Goal: Task Accomplishment & Management: Manage account settings

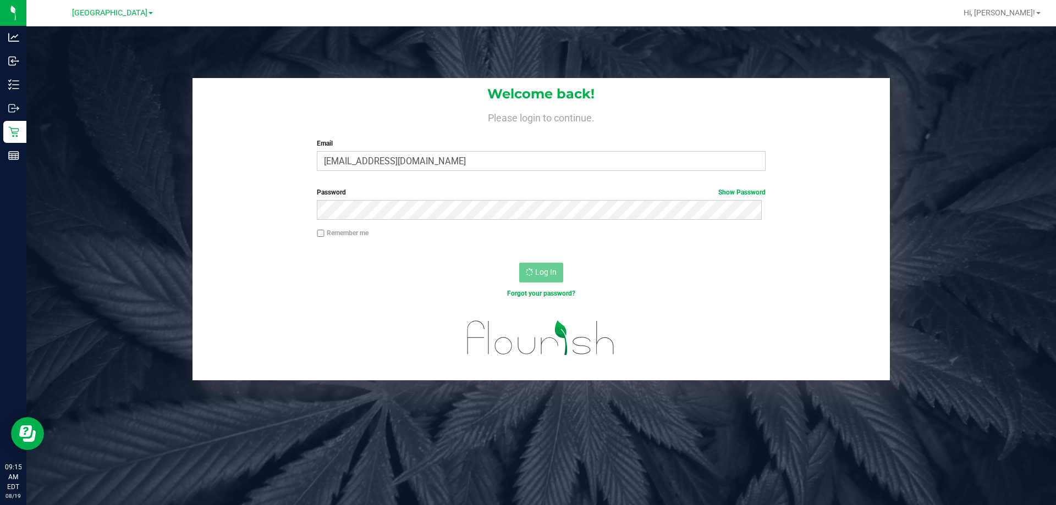
click at [131, 108] on div "Welcome back! Please login to continue. Email rcombs@liveparallel.com Required …" at bounding box center [541, 229] width 1046 height 302
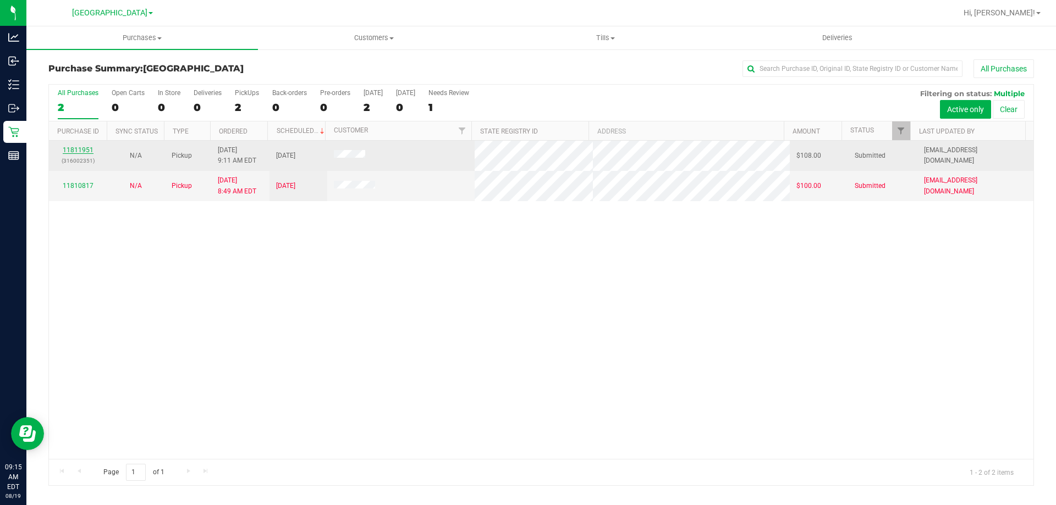
click at [79, 148] on link "11811951" at bounding box center [78, 150] width 31 height 8
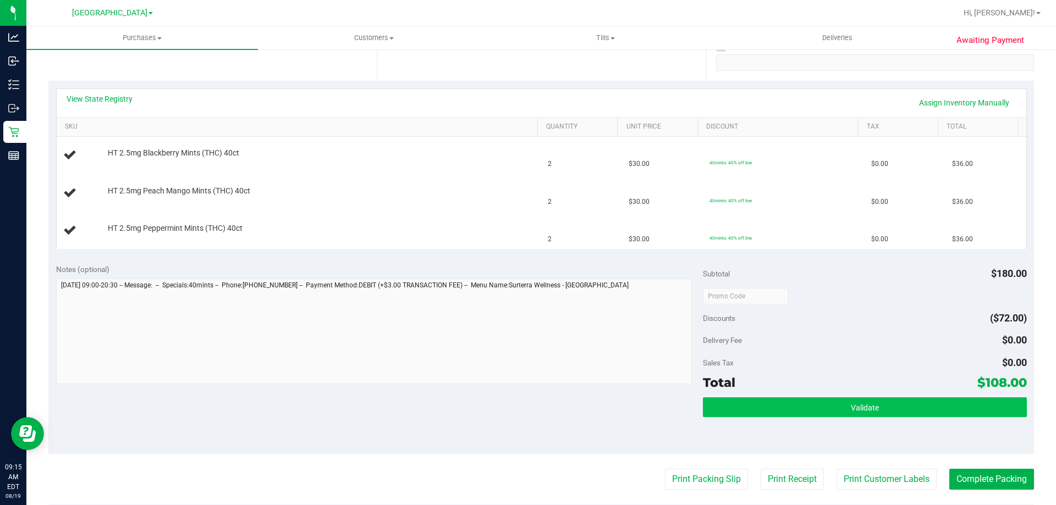
scroll to position [220, 0]
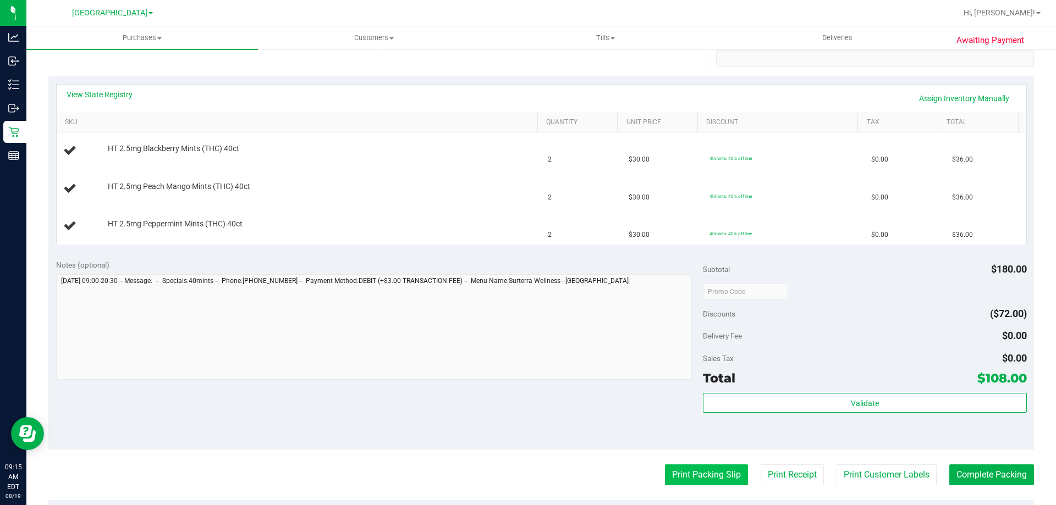
click at [675, 486] on button "Print Packing Slip" at bounding box center [706, 475] width 83 height 21
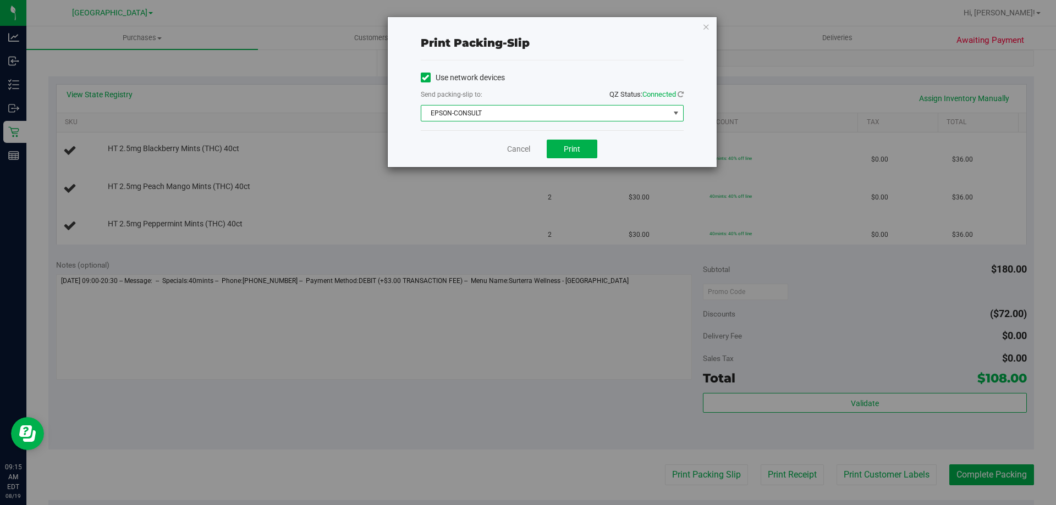
click at [521, 107] on span "EPSON-CONSULT" at bounding box center [545, 113] width 248 height 15
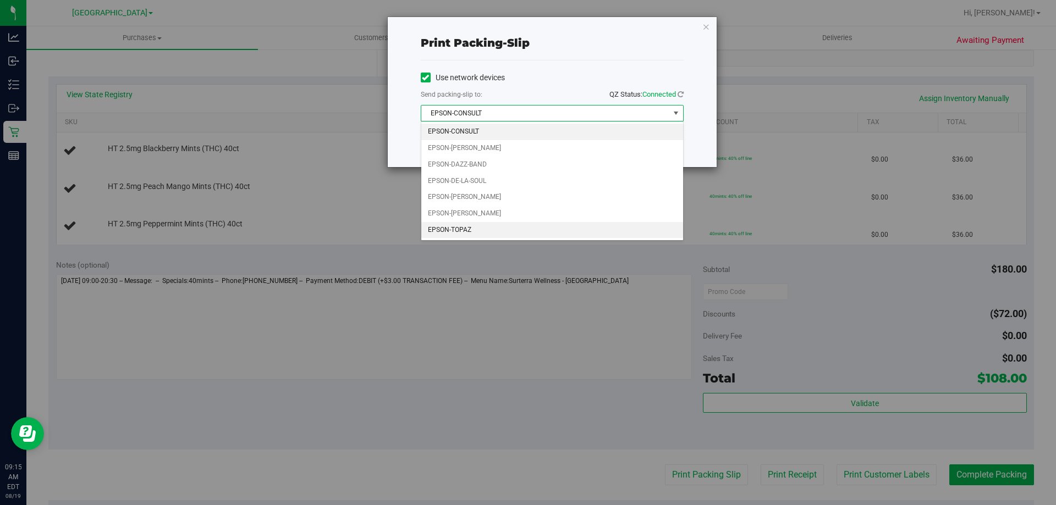
click at [466, 222] on li "EPSON-TOPAZ" at bounding box center [552, 230] width 262 height 16
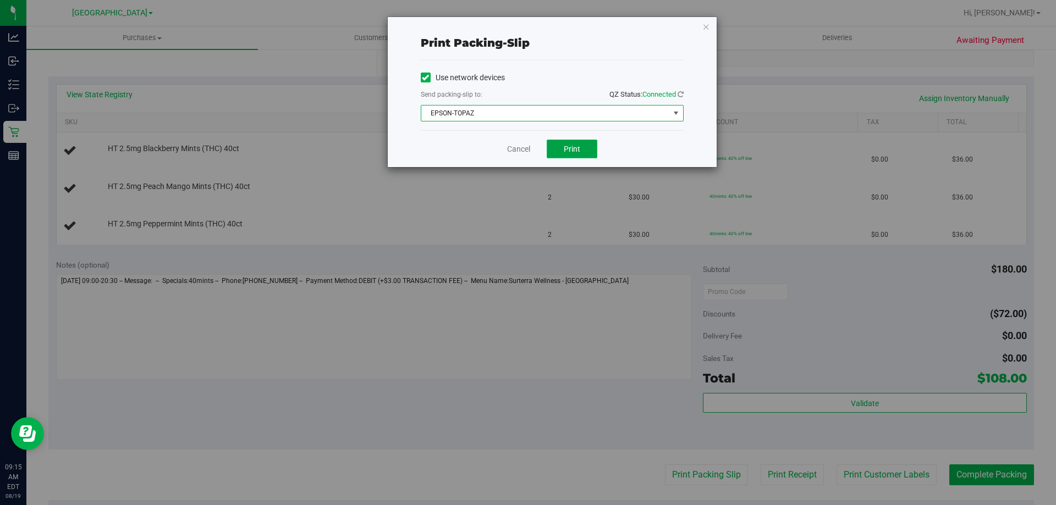
click at [588, 146] on button "Print" at bounding box center [572, 149] width 51 height 19
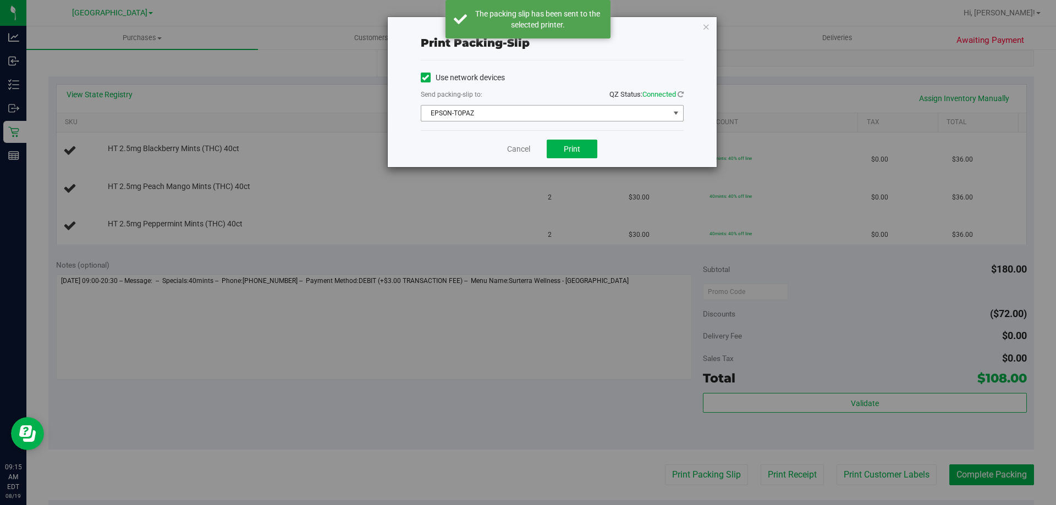
click at [460, 113] on span "EPSON-TOPAZ" at bounding box center [545, 113] width 248 height 15
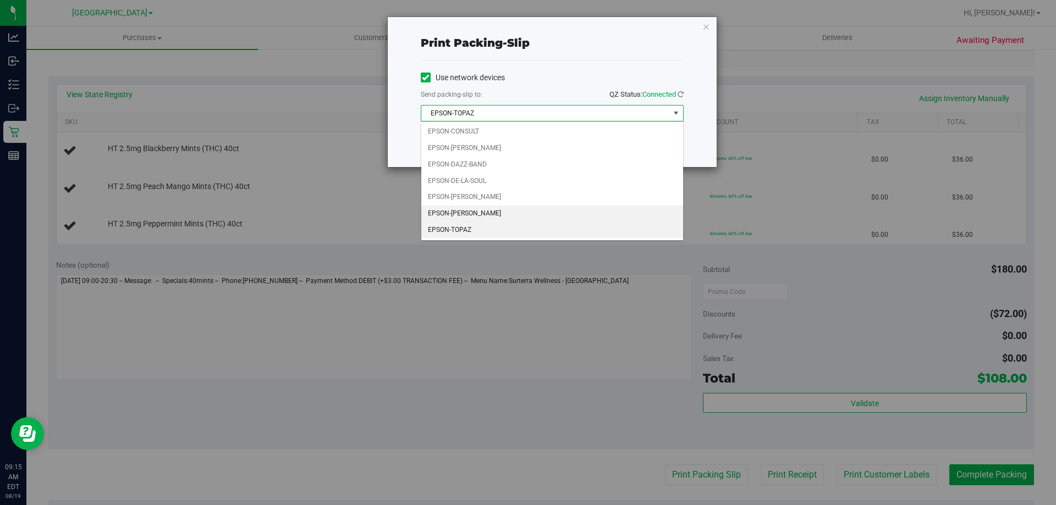
click at [482, 211] on li "EPSON-RICKY-VALLEN" at bounding box center [552, 214] width 262 height 16
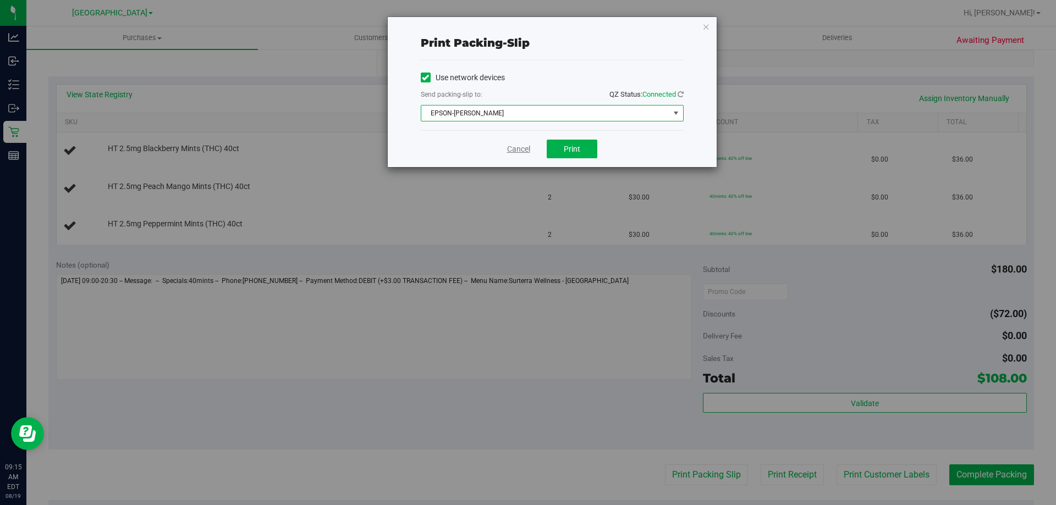
click at [516, 148] on link "Cancel" at bounding box center [518, 150] width 23 height 12
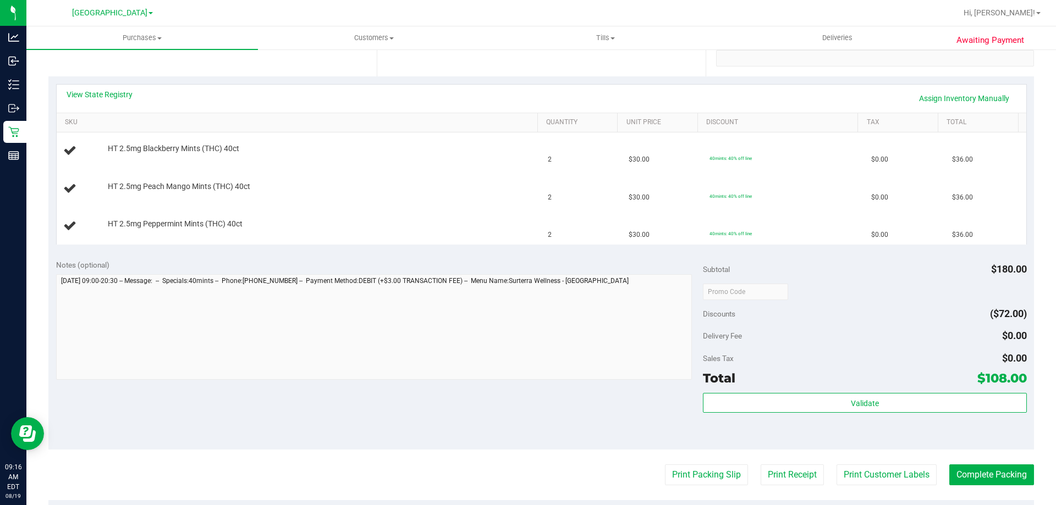
click at [665, 465] on button "Print Packing Slip" at bounding box center [706, 475] width 83 height 21
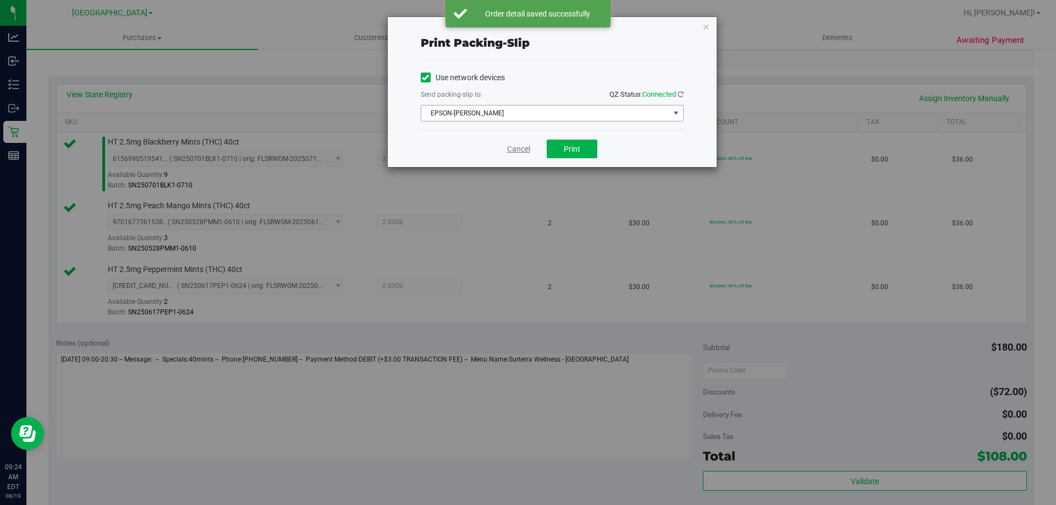
click at [521, 148] on link "Cancel" at bounding box center [518, 150] width 23 height 12
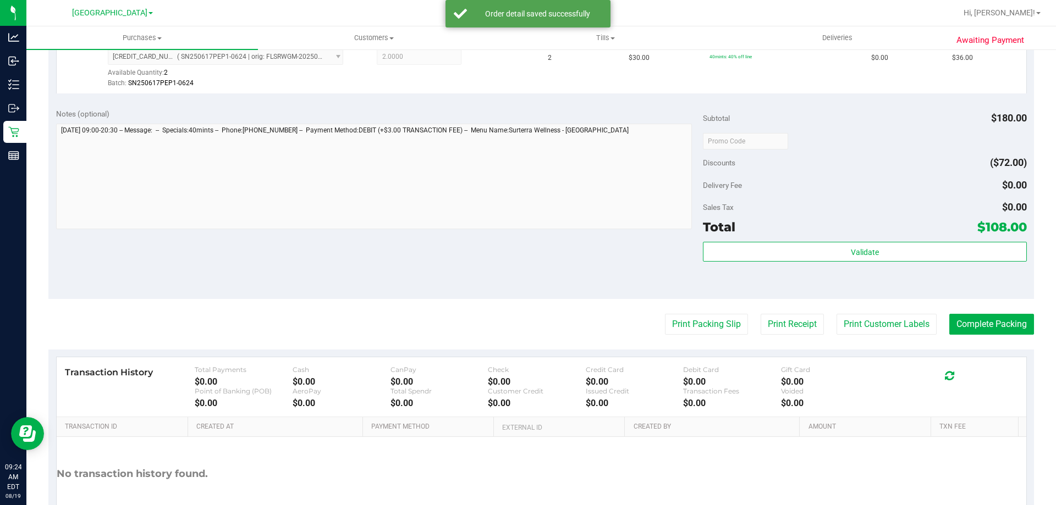
scroll to position [428, 0]
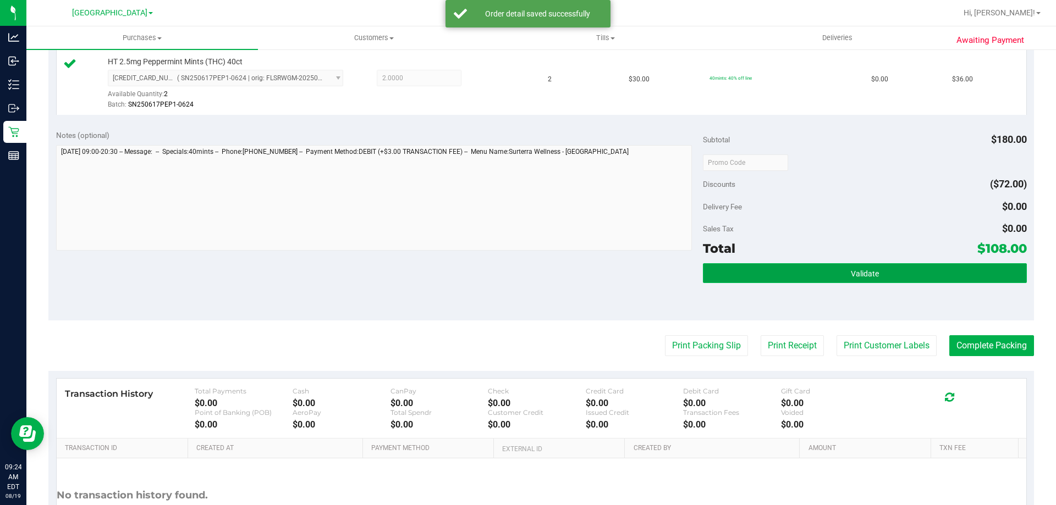
click at [840, 273] on button "Validate" at bounding box center [864, 273] width 323 height 20
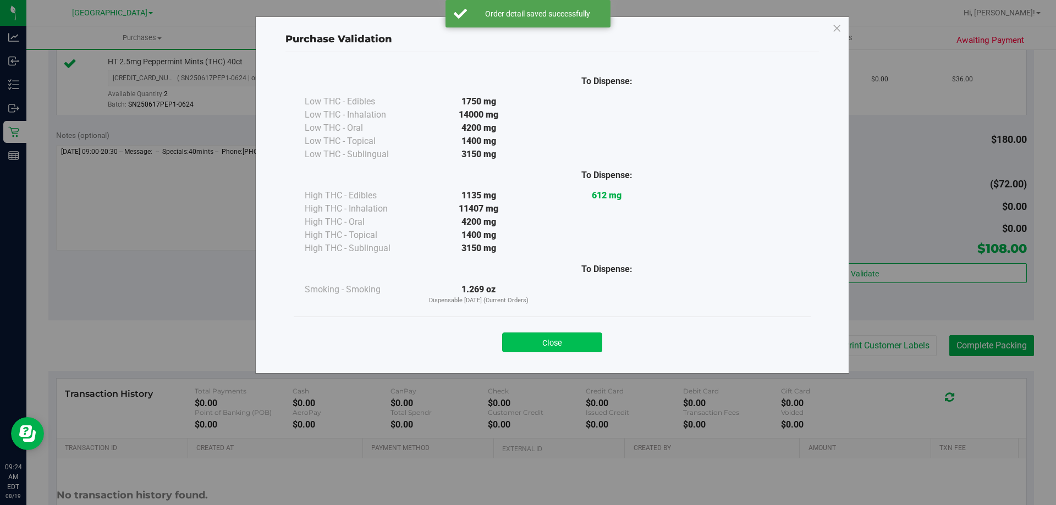
click at [561, 349] on button "Close" at bounding box center [552, 343] width 100 height 20
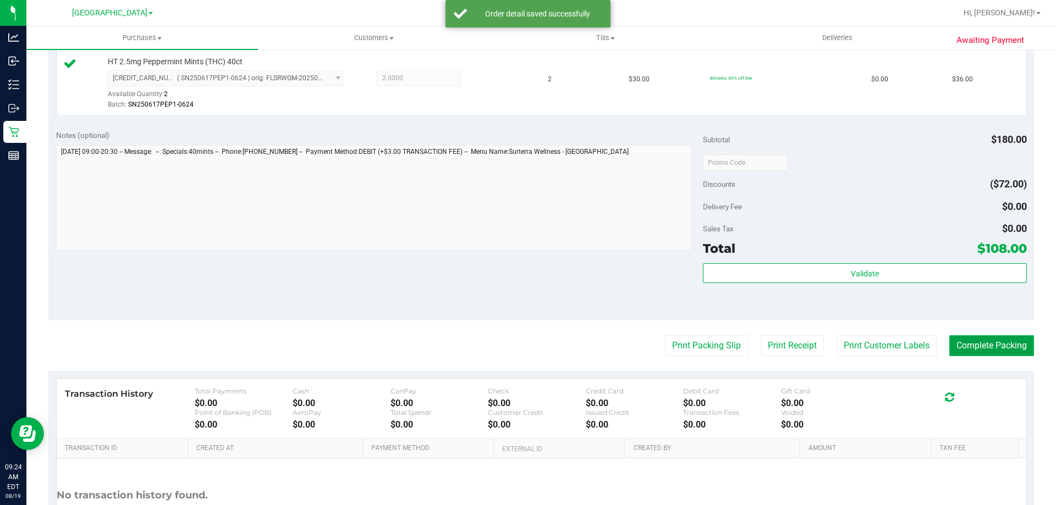
click at [996, 352] on button "Complete Packing" at bounding box center [991, 345] width 85 height 21
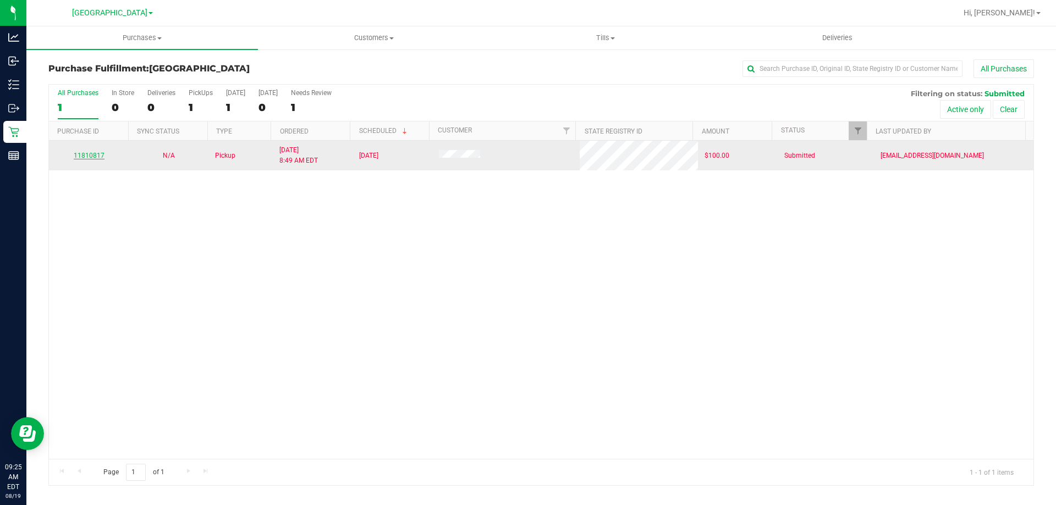
click at [83, 157] on link "11810817" at bounding box center [89, 156] width 31 height 8
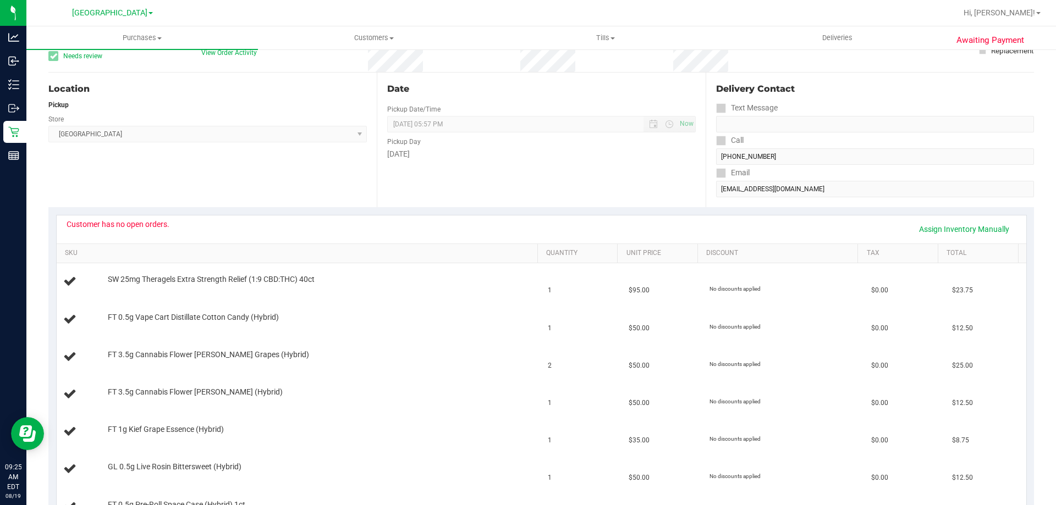
scroll to position [165, 0]
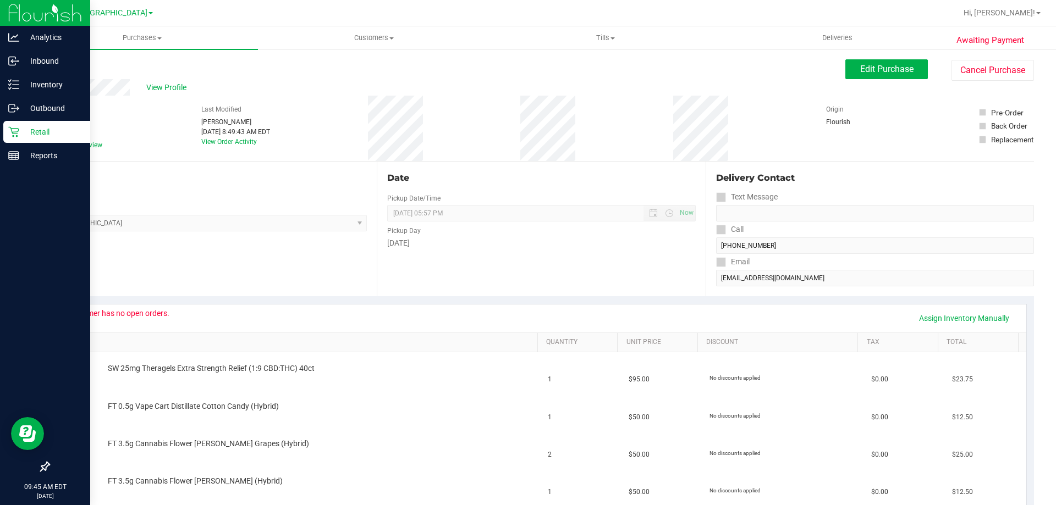
click at [13, 123] on div "Retail" at bounding box center [46, 132] width 87 height 22
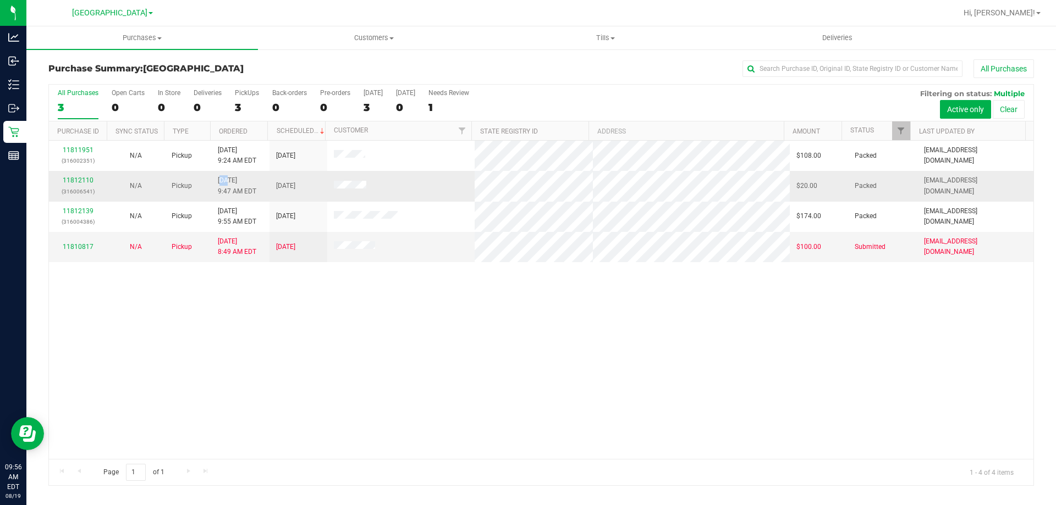
drag, startPoint x: 219, startPoint y: 181, endPoint x: 225, endPoint y: 183, distance: 7.0
click at [225, 183] on span "8/19/2025 9:47 AM EDT" at bounding box center [237, 185] width 38 height 21
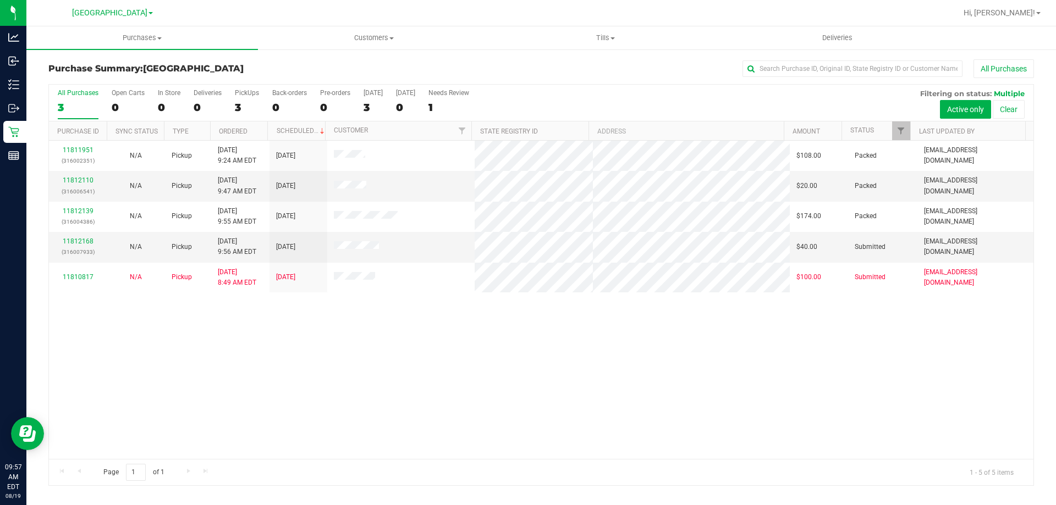
click at [274, 345] on div "11811951 (316002351) N/A Pickup 8/19/2025 9:24 AM EDT 8/19/2025 $108.00 Packed …" at bounding box center [541, 300] width 984 height 318
click at [71, 241] on link "11812168" at bounding box center [78, 242] width 31 height 8
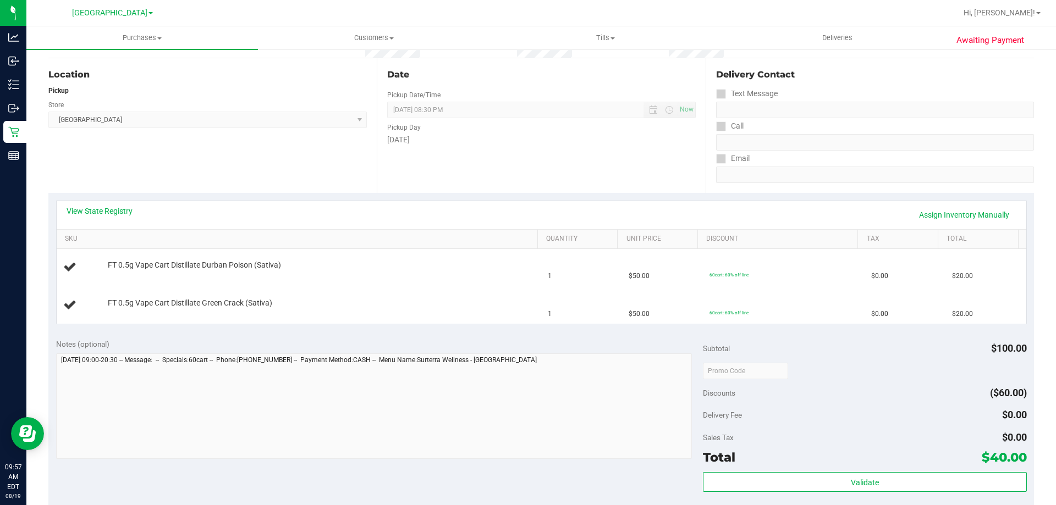
scroll to position [275, 0]
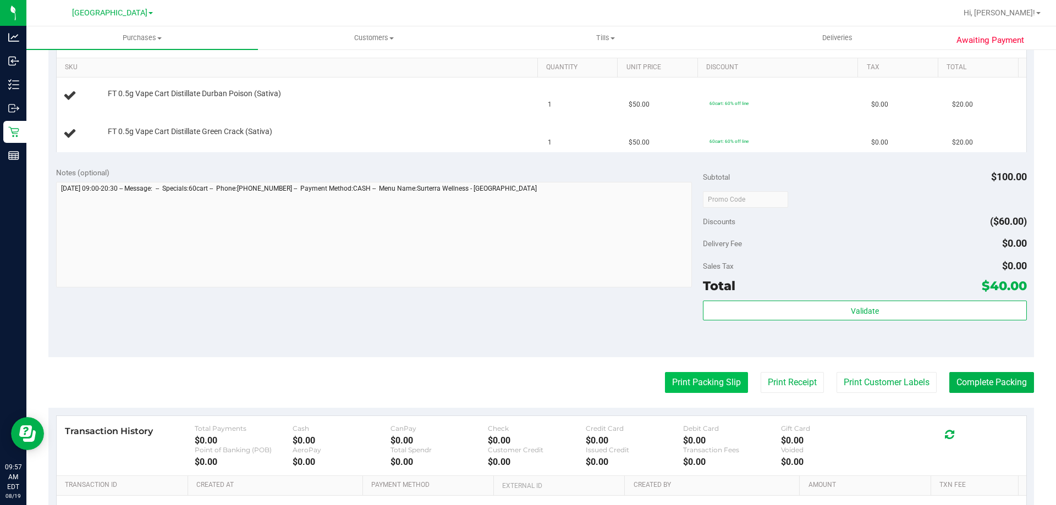
click at [697, 378] on button "Print Packing Slip" at bounding box center [706, 382] width 83 height 21
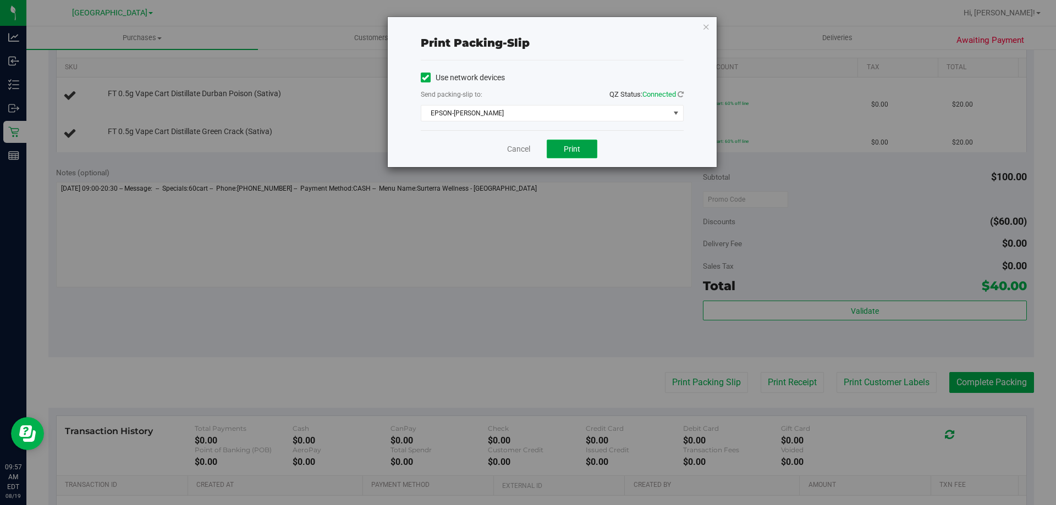
click at [585, 156] on button "Print" at bounding box center [572, 149] width 51 height 19
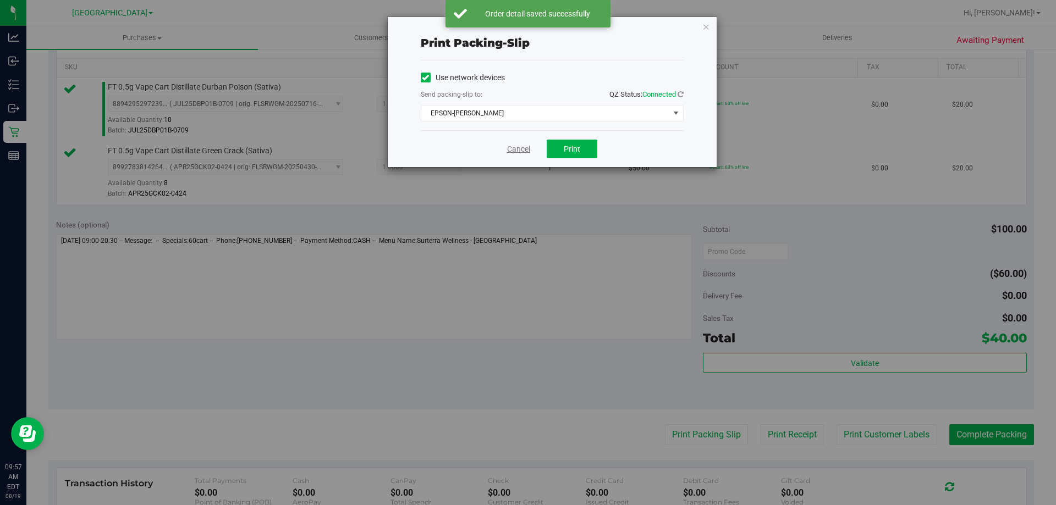
click at [513, 151] on link "Cancel" at bounding box center [518, 150] width 23 height 12
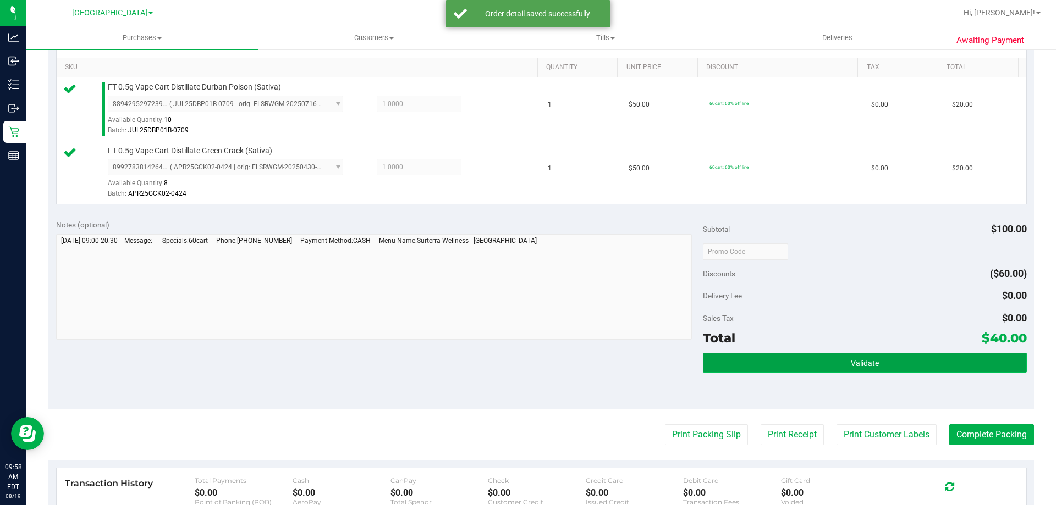
click at [837, 367] on button "Validate" at bounding box center [864, 363] width 323 height 20
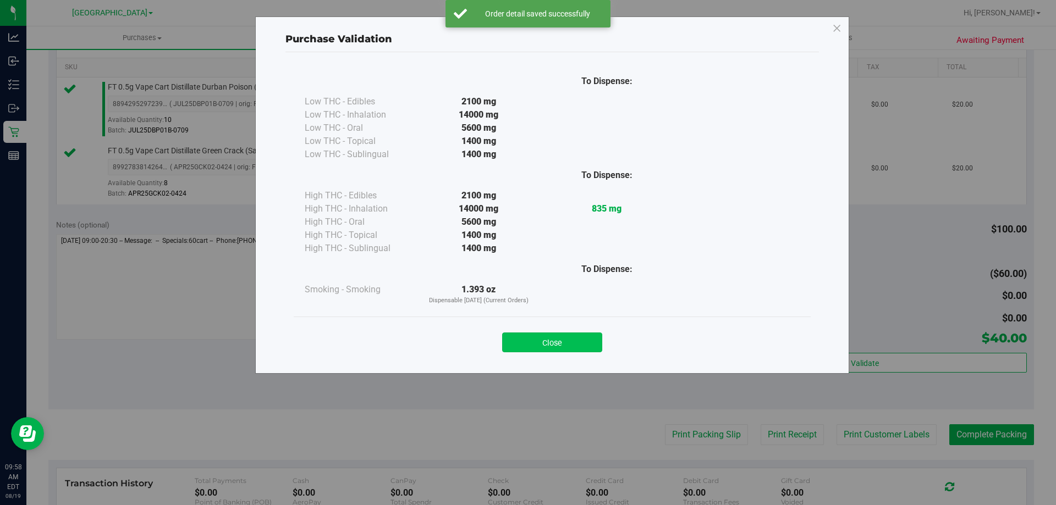
click at [562, 333] on button "Close" at bounding box center [552, 343] width 100 height 20
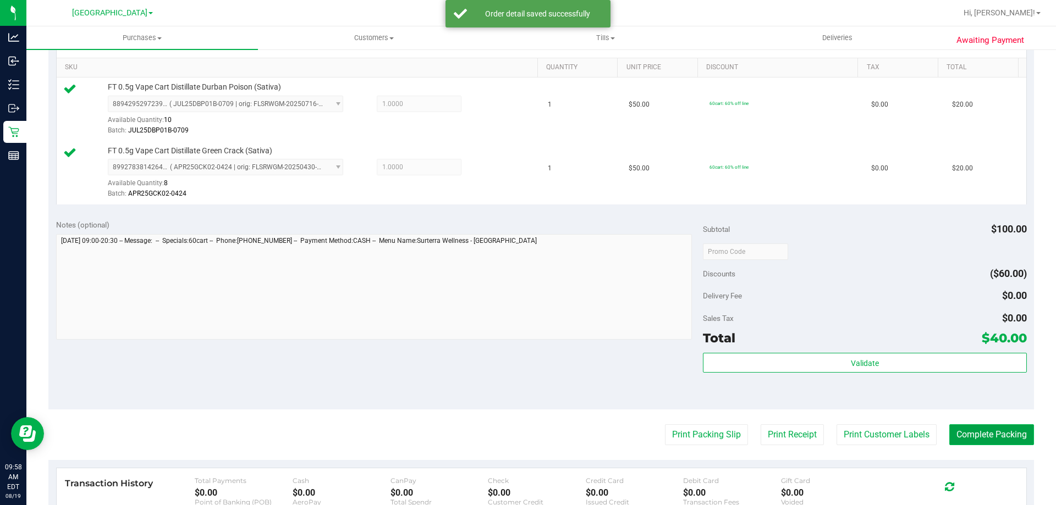
click at [986, 426] on button "Complete Packing" at bounding box center [991, 434] width 85 height 21
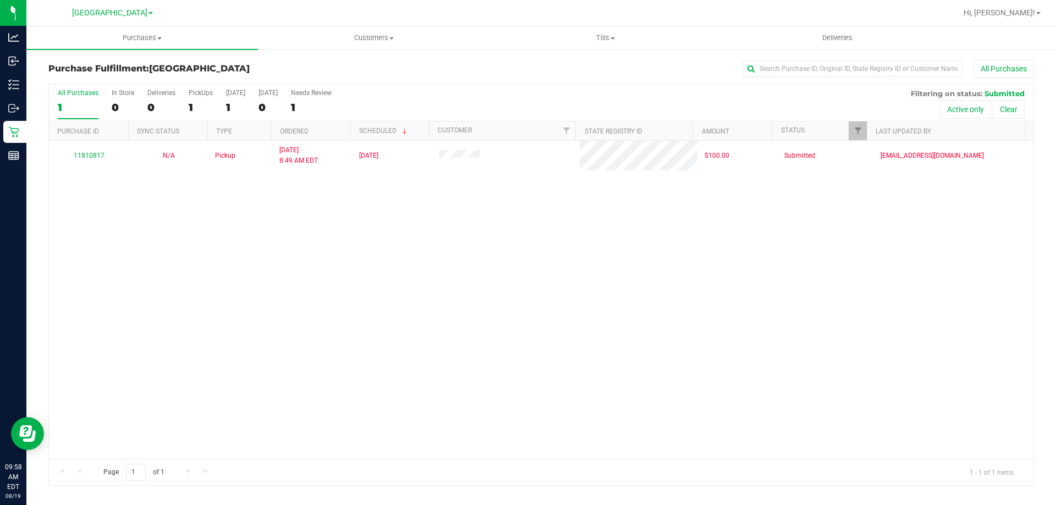
click at [282, 209] on div "11810817 N/A Pickup 8/19/2025 8:49 AM EDT 8/19/2025 $100.00 Submitted rcombs@li…" at bounding box center [541, 300] width 984 height 318
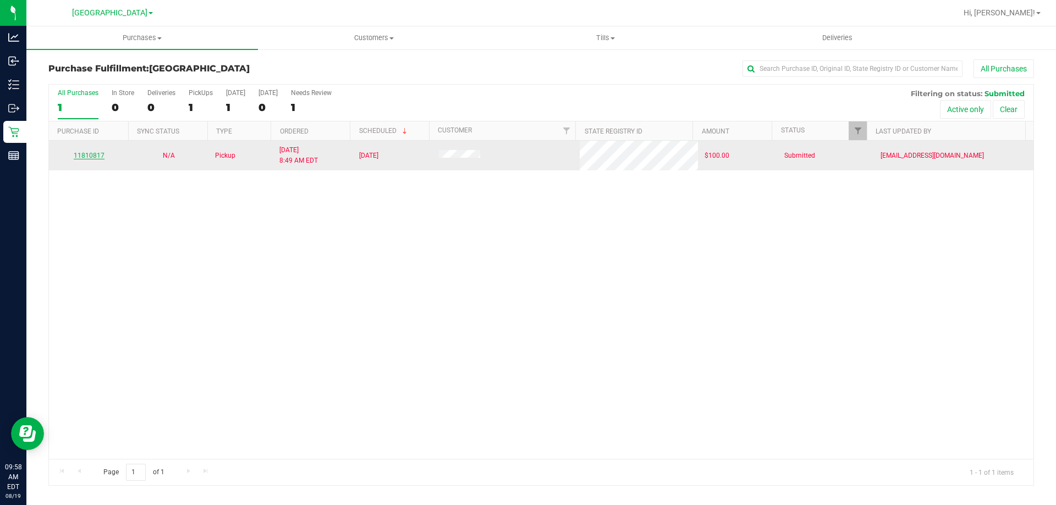
click at [79, 157] on link "11810817" at bounding box center [89, 156] width 31 height 8
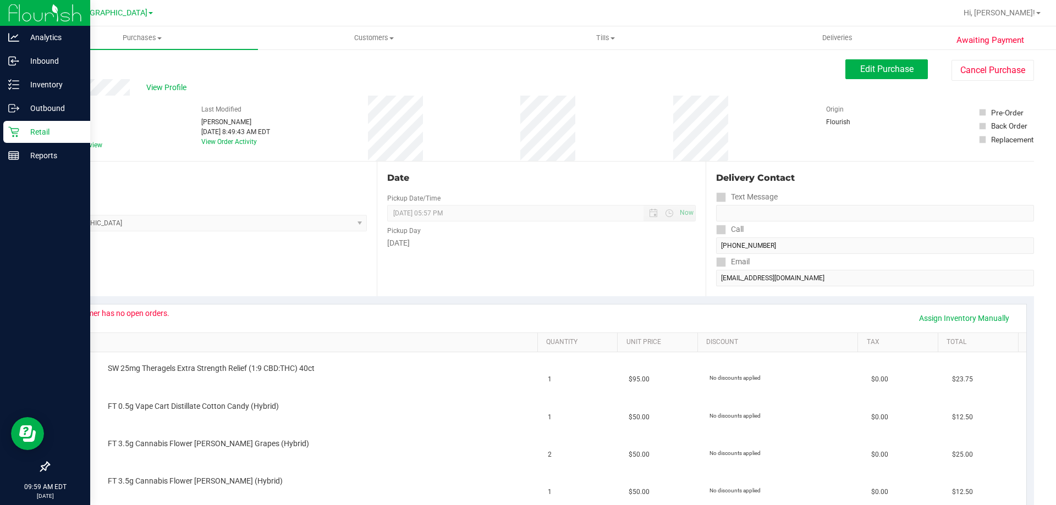
click at [19, 129] on p "Retail" at bounding box center [52, 131] width 66 height 13
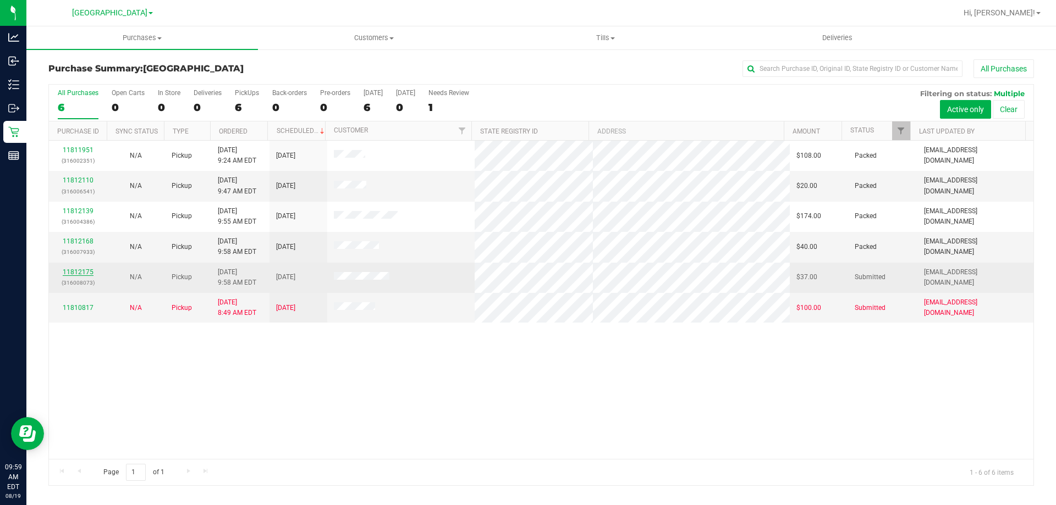
click at [86, 272] on link "11812175" at bounding box center [78, 272] width 31 height 8
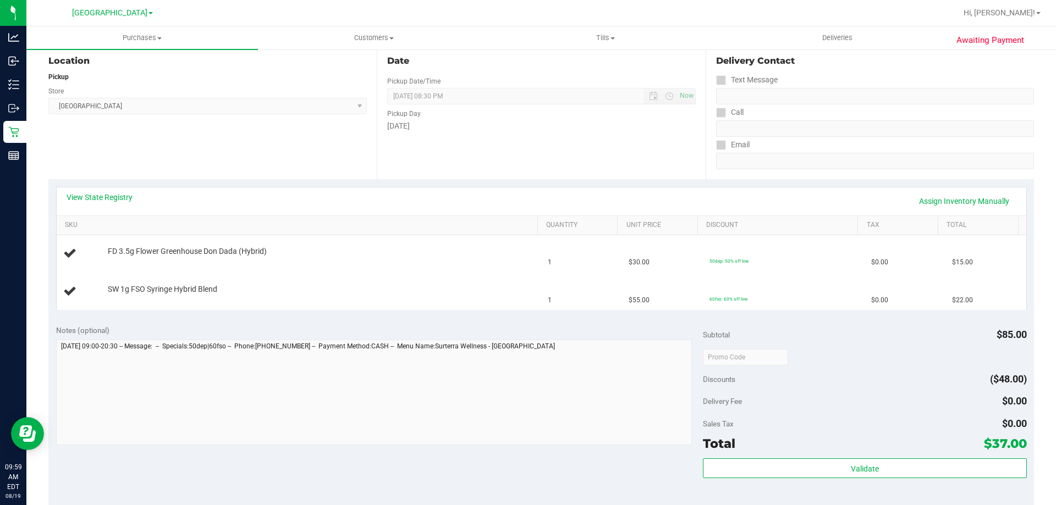
scroll to position [165, 0]
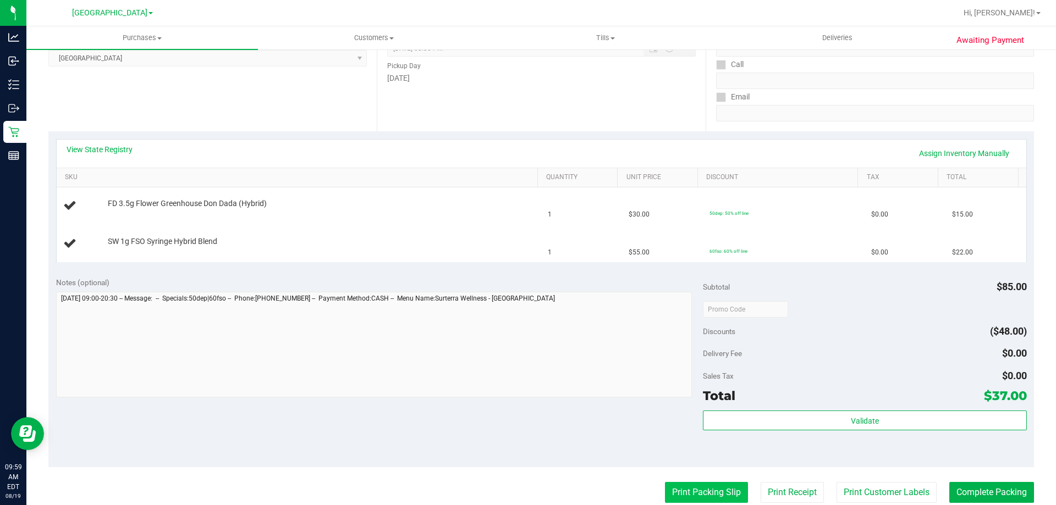
click at [686, 485] on button "Print Packing Slip" at bounding box center [706, 492] width 83 height 21
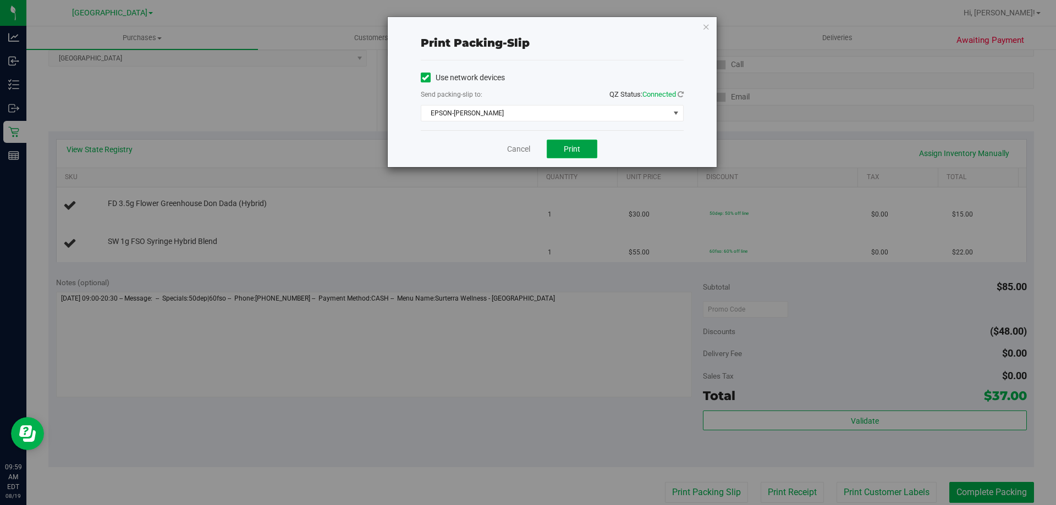
click at [566, 145] on span "Print" at bounding box center [572, 149] width 16 height 9
click at [517, 154] on link "Cancel" at bounding box center [518, 150] width 23 height 12
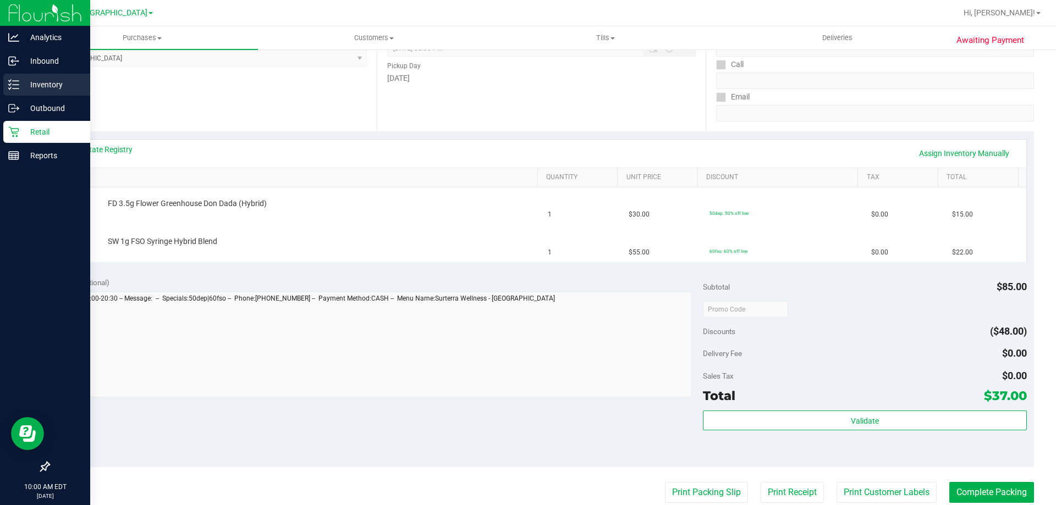
click at [21, 84] on p "Inventory" at bounding box center [52, 84] width 66 height 13
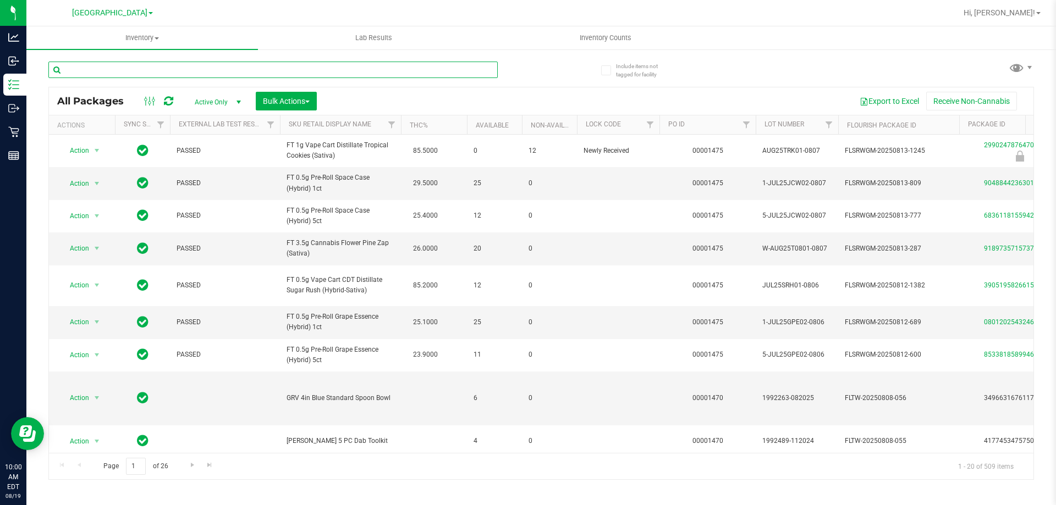
click at [115, 68] on input "text" at bounding box center [272, 70] width 449 height 16
type input "W-JUN25DDA02-0618"
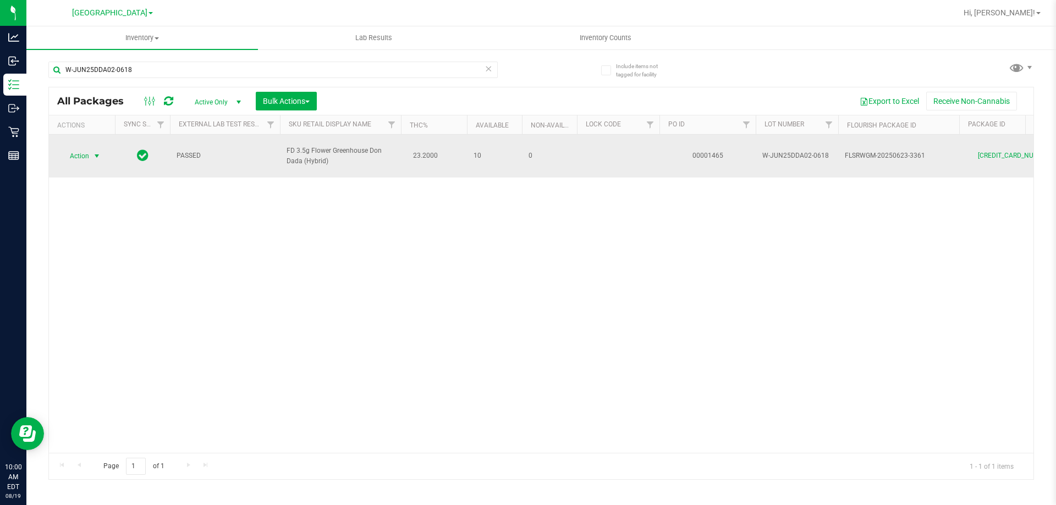
click at [64, 158] on span "Action" at bounding box center [75, 155] width 30 height 15
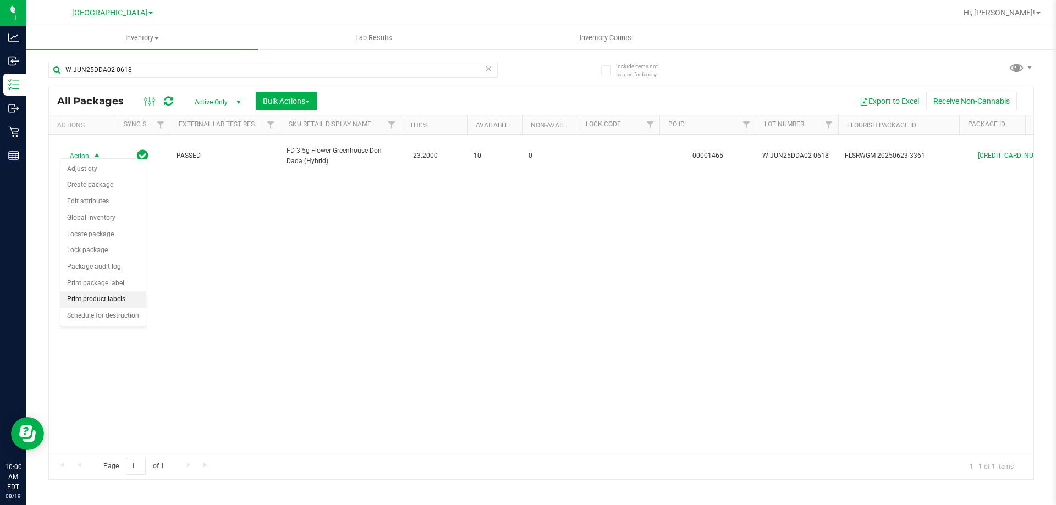
click at [120, 296] on li "Print product labels" at bounding box center [102, 299] width 85 height 16
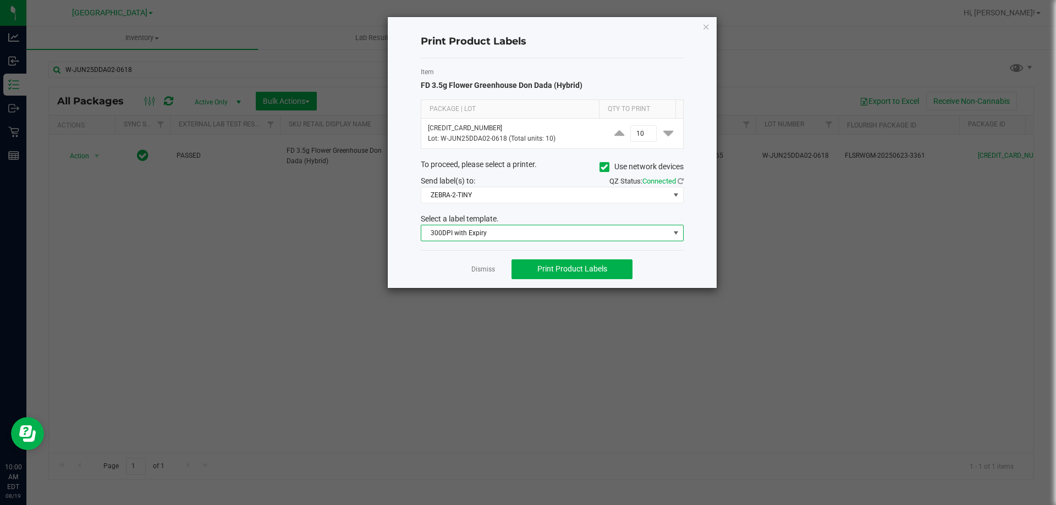
click at [548, 231] on span "300DPI with Expiry" at bounding box center [545, 232] width 248 height 15
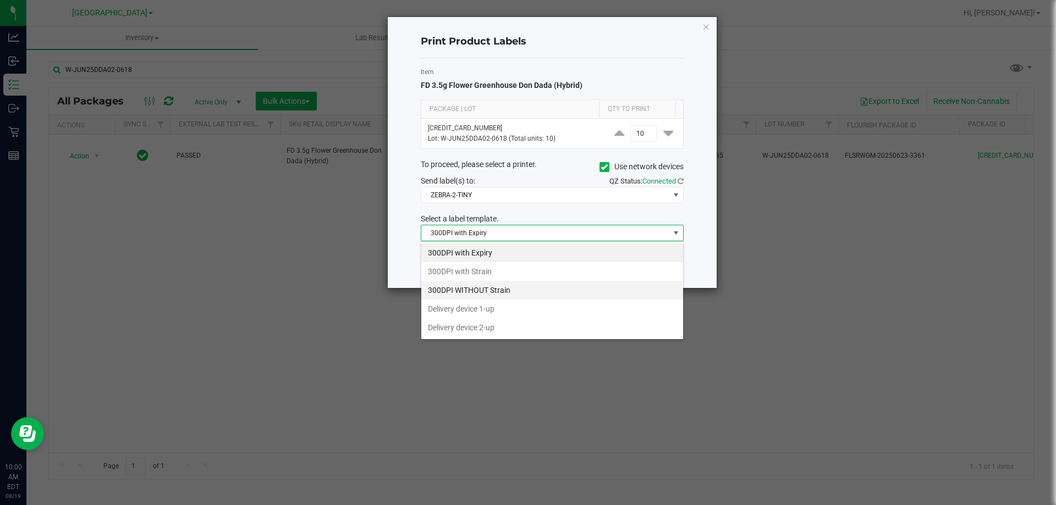
scroll to position [16, 263]
click at [524, 277] on li "300DPI with Strain" at bounding box center [552, 271] width 262 height 19
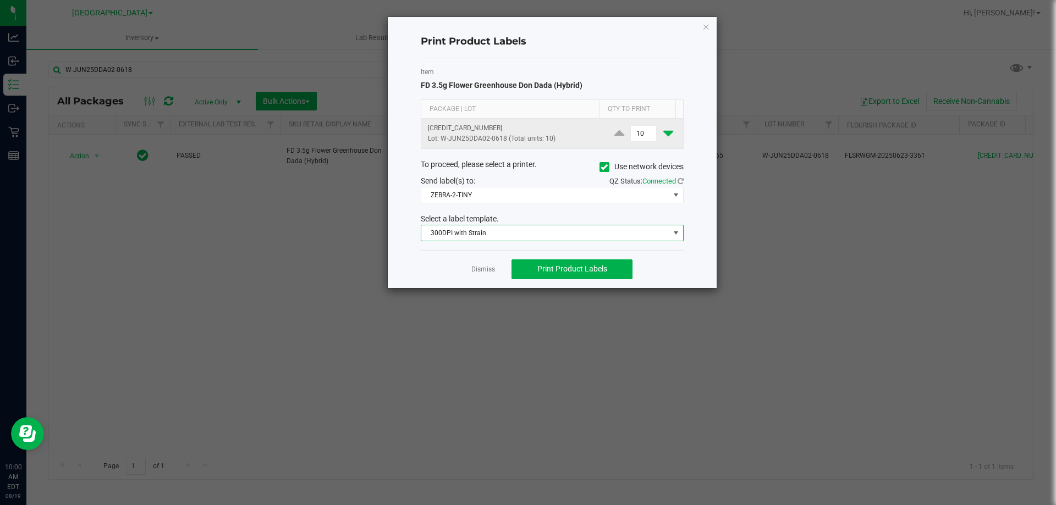
click at [663, 137] on icon at bounding box center [668, 133] width 10 height 14
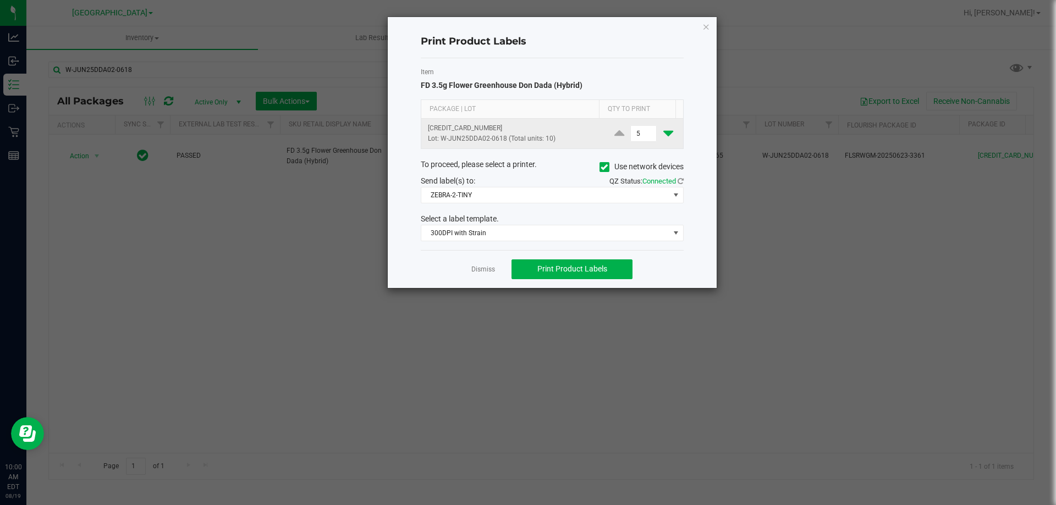
click at [663, 137] on icon at bounding box center [668, 133] width 10 height 14
type input "1"
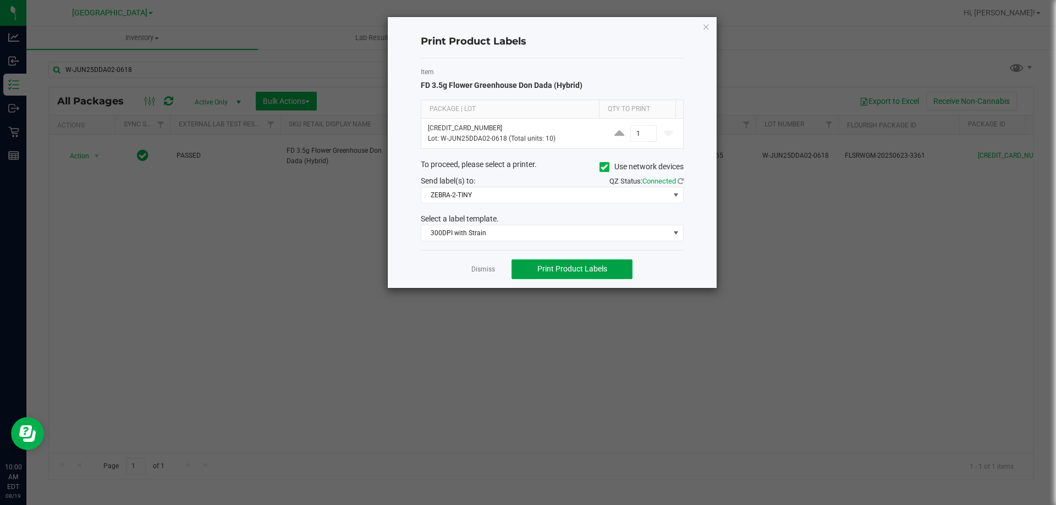
click at [576, 271] on span "Print Product Labels" at bounding box center [572, 268] width 70 height 9
click at [477, 272] on link "Dismiss" at bounding box center [483, 269] width 24 height 9
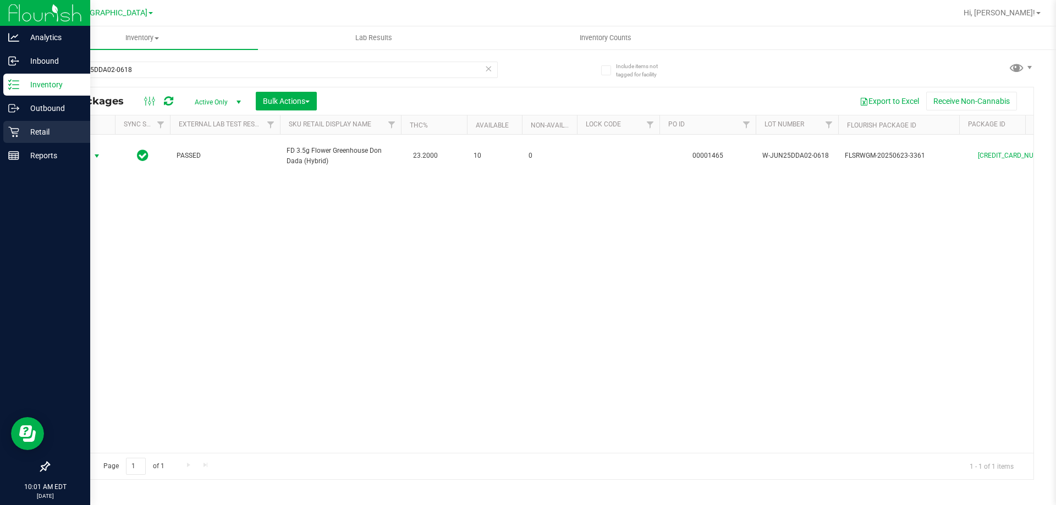
click at [9, 125] on div "Retail" at bounding box center [46, 132] width 87 height 22
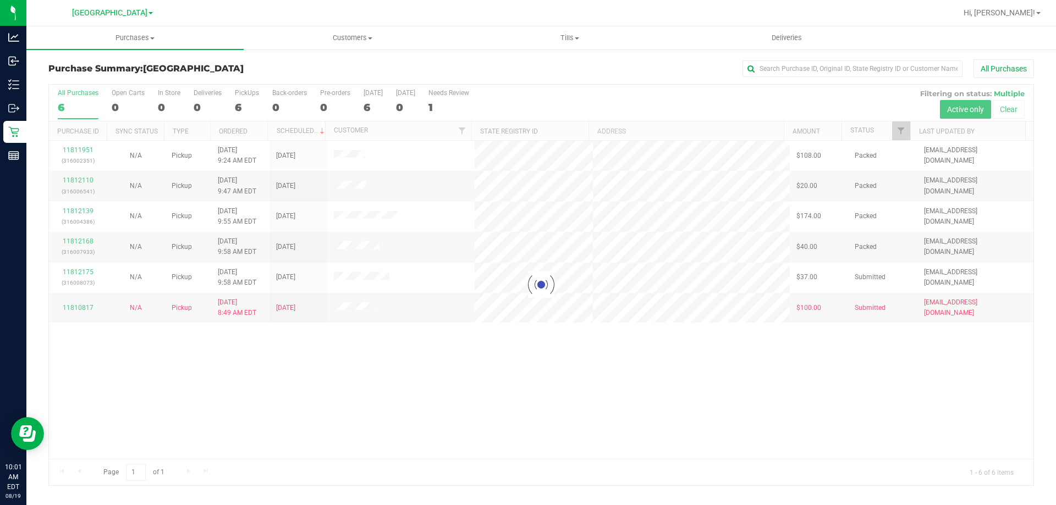
click at [559, 386] on div at bounding box center [541, 285] width 984 height 401
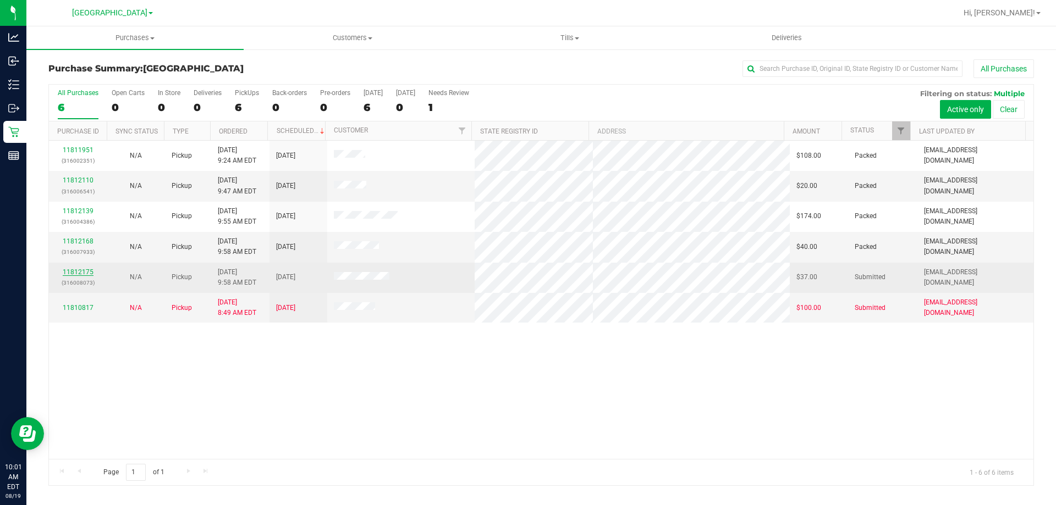
click at [69, 272] on link "11812175" at bounding box center [78, 272] width 31 height 8
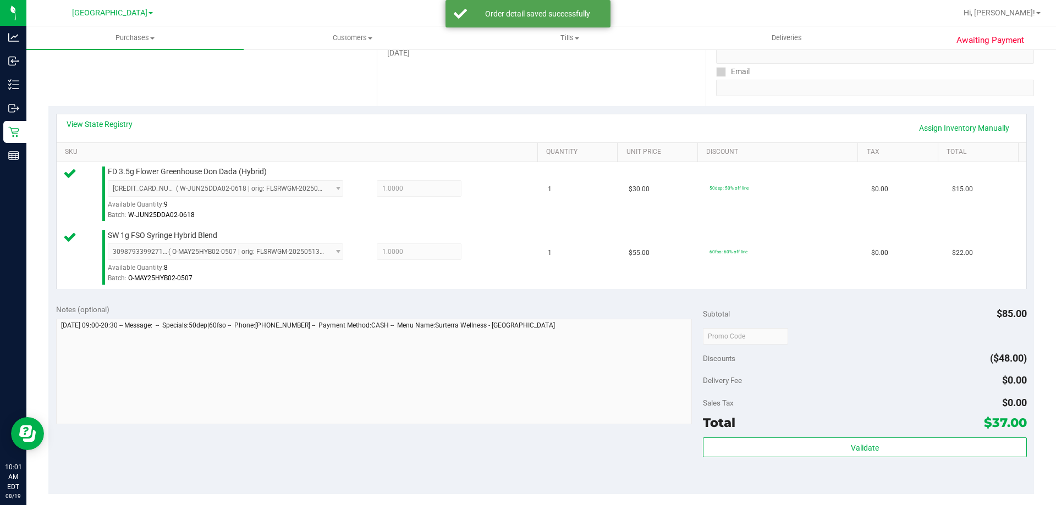
scroll to position [218, 0]
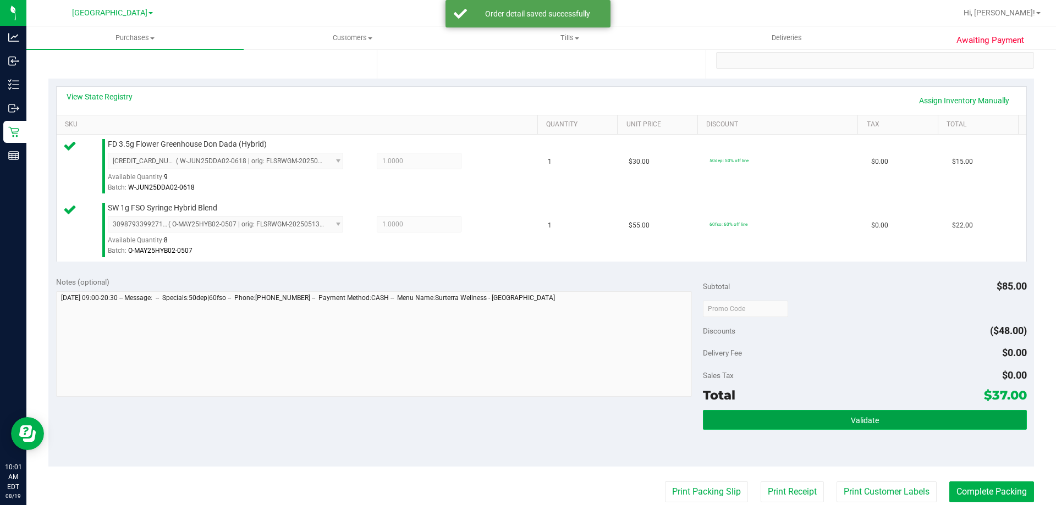
click at [859, 419] on span "Validate" at bounding box center [865, 420] width 28 height 9
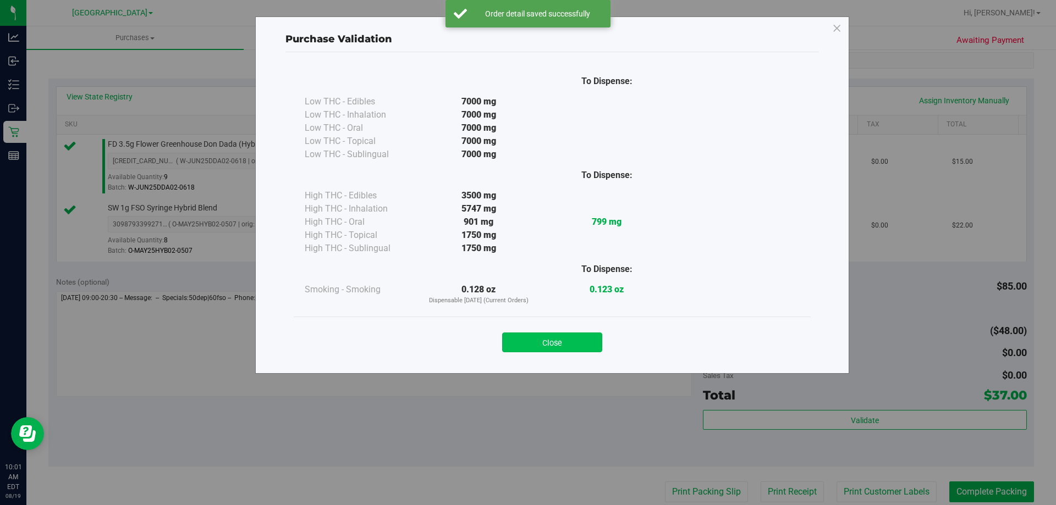
click at [548, 334] on button "Close" at bounding box center [552, 343] width 100 height 20
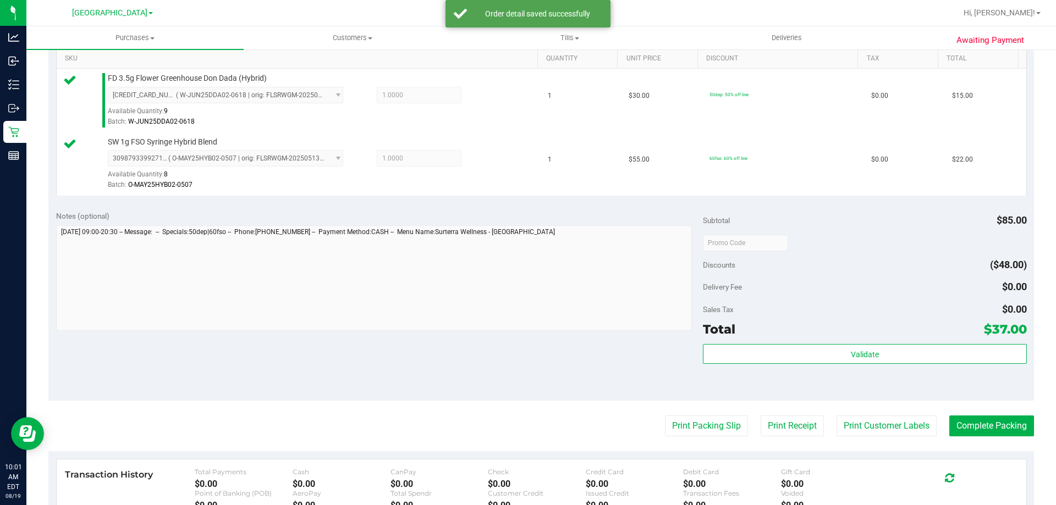
scroll to position [291, 0]
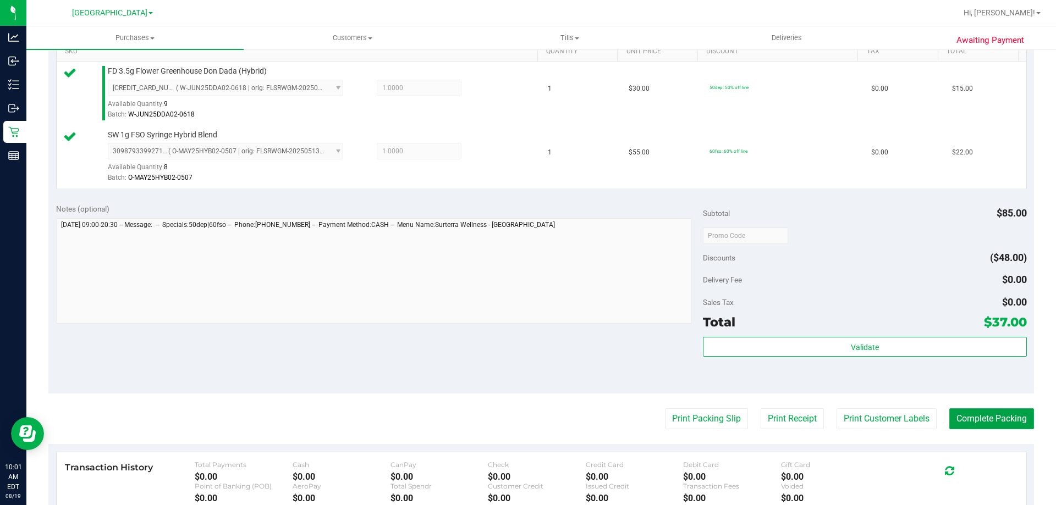
click at [986, 415] on button "Complete Packing" at bounding box center [991, 419] width 85 height 21
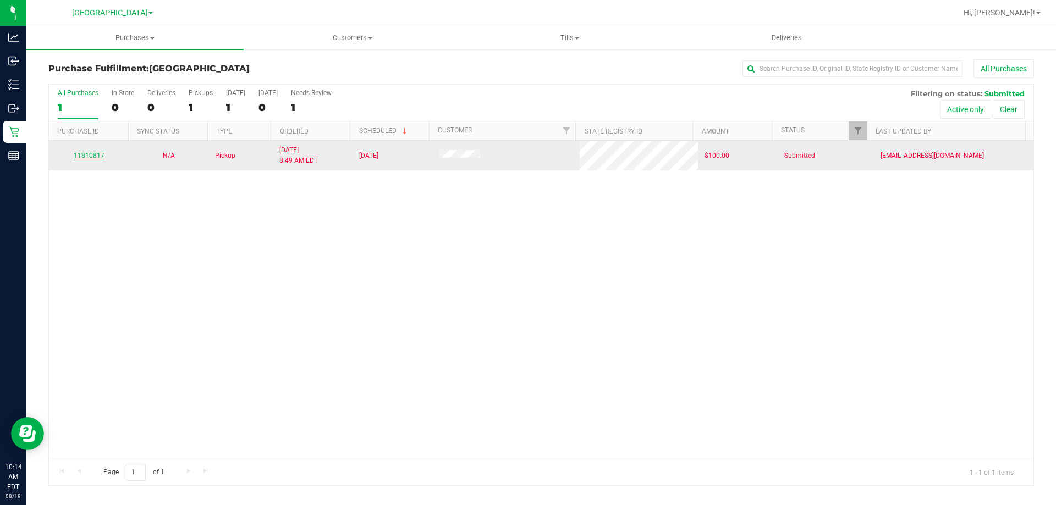
click at [90, 153] on link "11810817" at bounding box center [89, 156] width 31 height 8
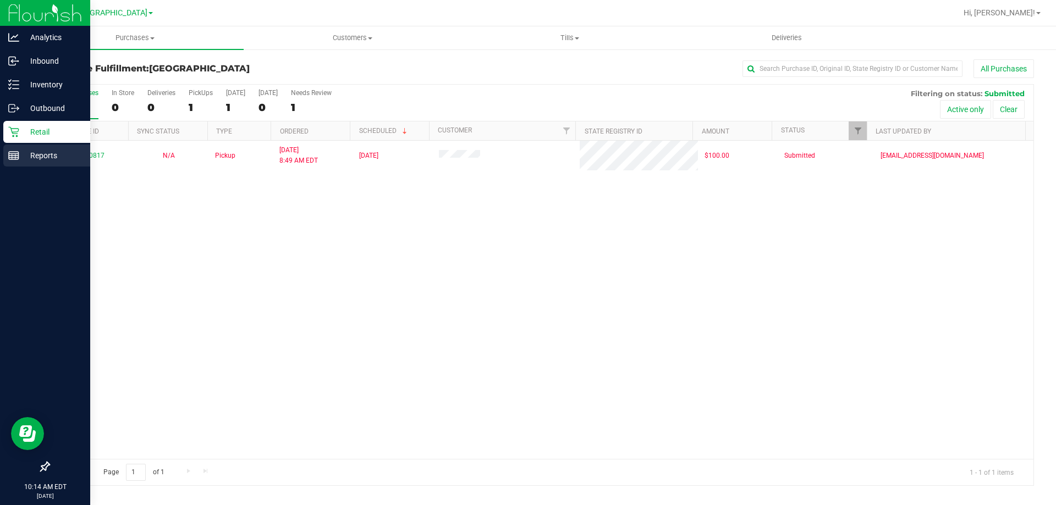
click at [26, 150] on p "Reports" at bounding box center [52, 155] width 66 height 13
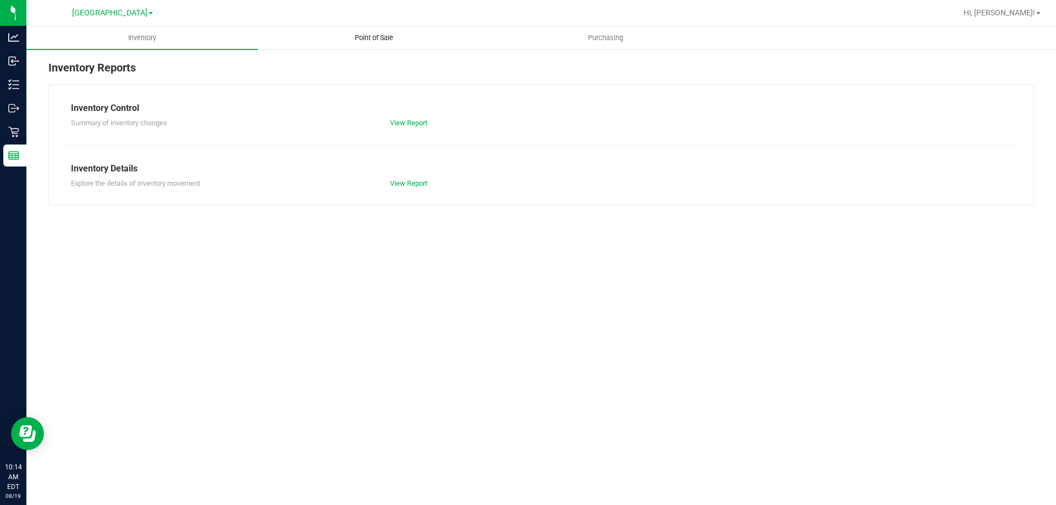
click at [344, 42] on span "Point of Sale" at bounding box center [374, 38] width 68 height 10
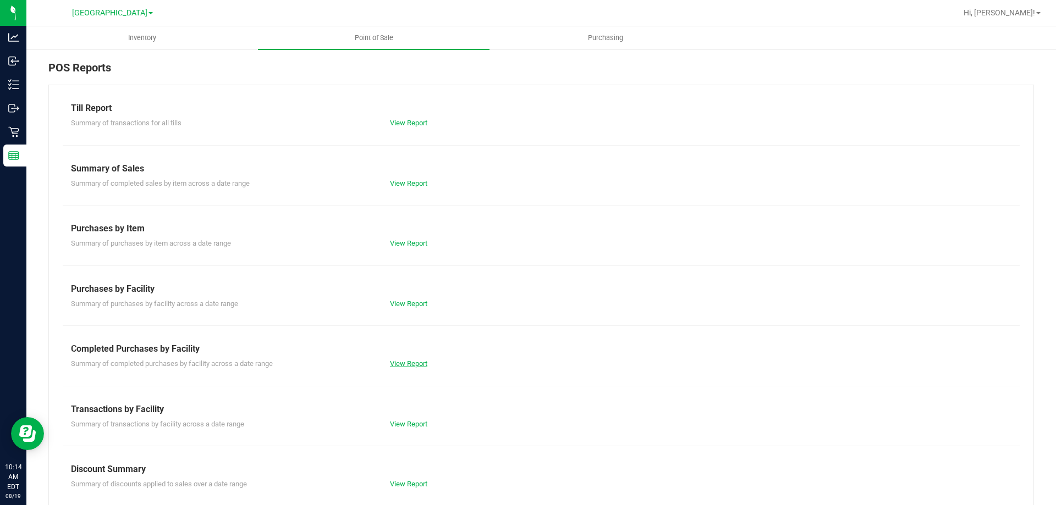
click at [404, 364] on link "View Report" at bounding box center [408, 364] width 37 height 8
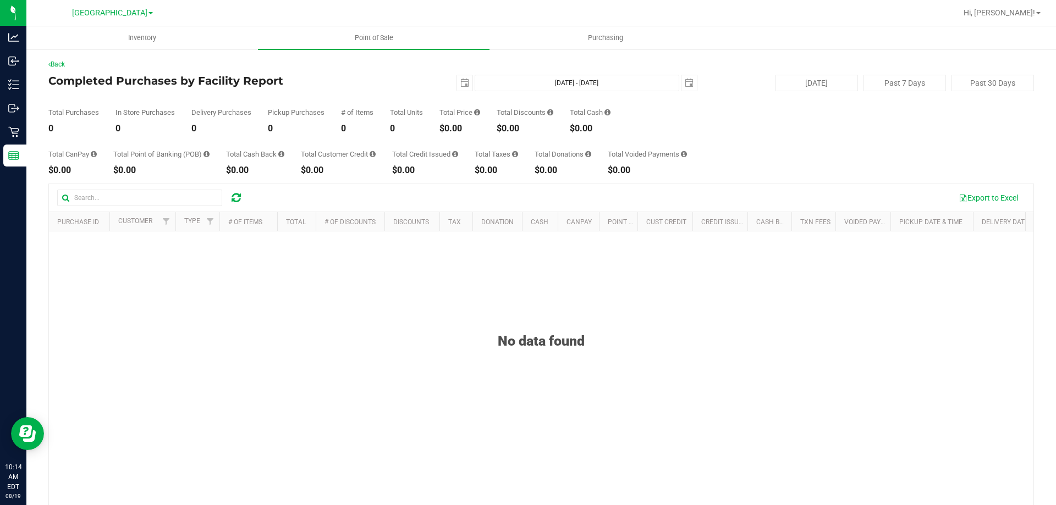
click at [318, 295] on div "No data found" at bounding box center [541, 427] width 984 height 393
drag, startPoint x: 482, startPoint y: 322, endPoint x: 657, endPoint y: 347, distance: 177.2
click at [657, 347] on div "No data found" at bounding box center [541, 327] width 984 height 43
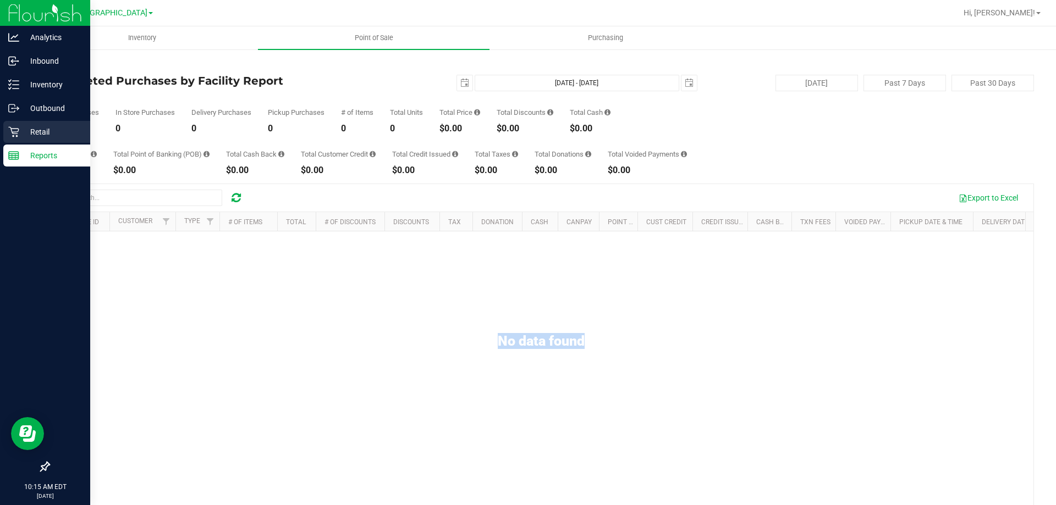
click at [21, 134] on p "Retail" at bounding box center [52, 131] width 66 height 13
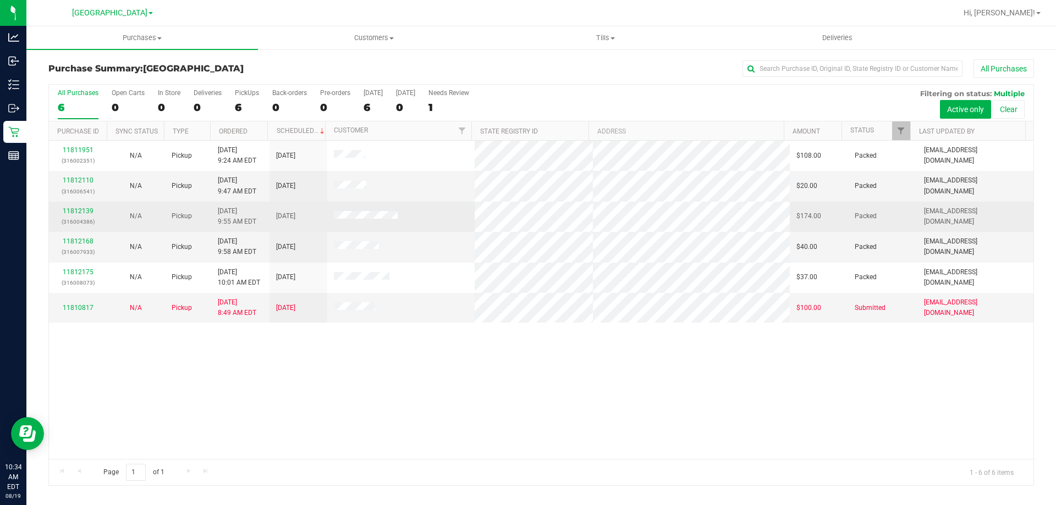
drag, startPoint x: 459, startPoint y: 222, endPoint x: 122, endPoint y: 216, distance: 337.1
click at [122, 216] on tr "11812139 (316004386) N/A Pickup 8/19/2025 9:55 AM EDT 8/19/2025 $174.00 Packed …" at bounding box center [541, 217] width 984 height 30
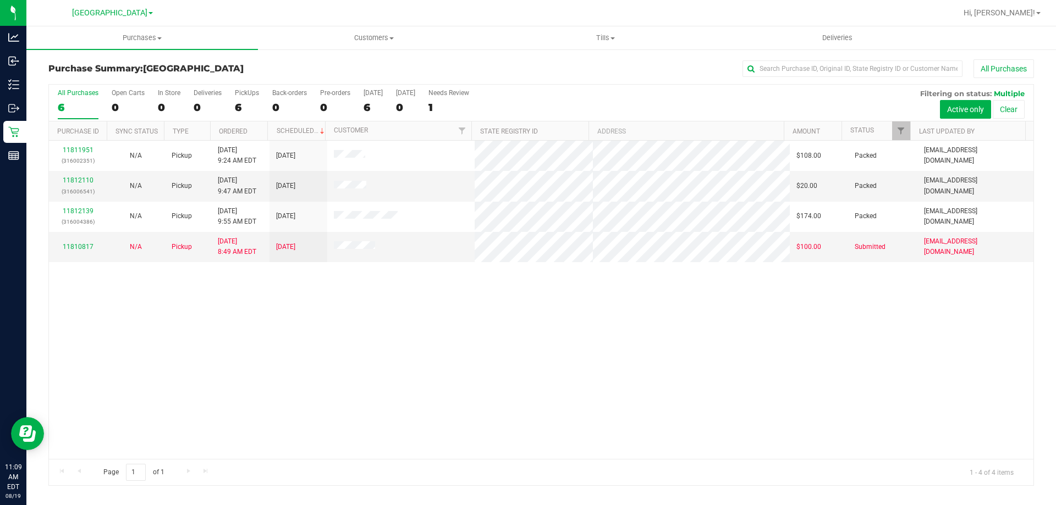
click at [587, 349] on div "11811951 (316002351) N/A Pickup 8/19/2025 9:24 AM EDT 8/19/2025 $108.00 Packed …" at bounding box center [541, 300] width 984 height 318
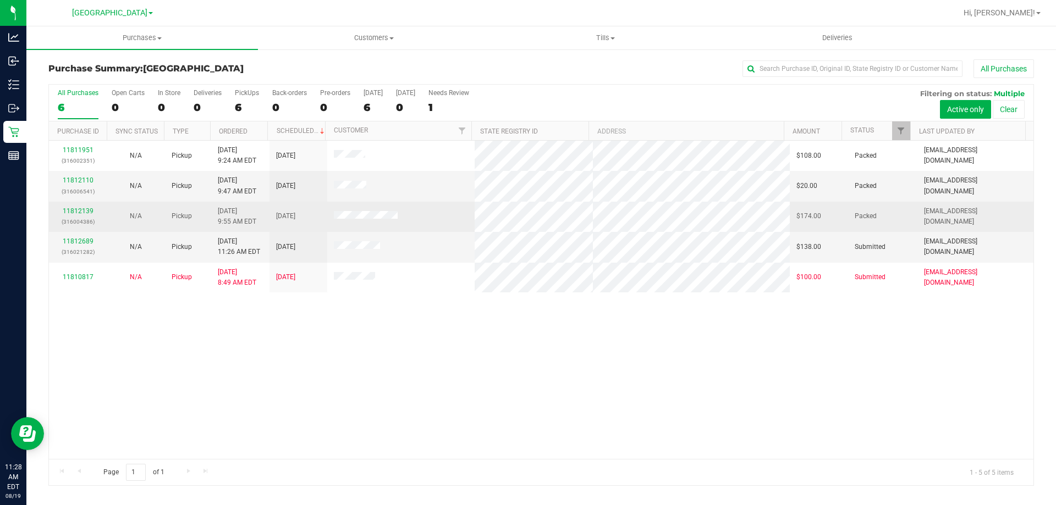
click at [84, 225] on p "(316004386)" at bounding box center [78, 222] width 45 height 10
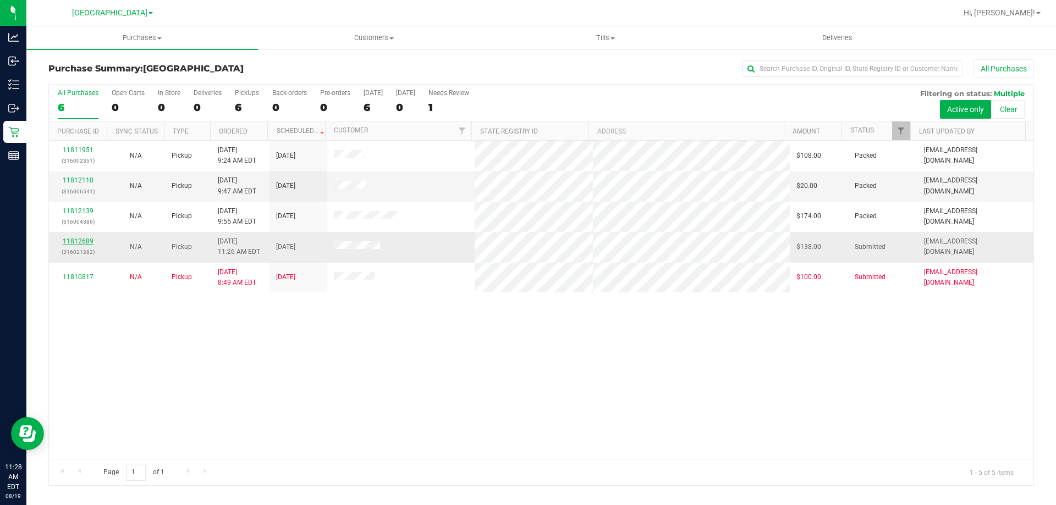
click at [82, 244] on link "11812689" at bounding box center [78, 242] width 31 height 8
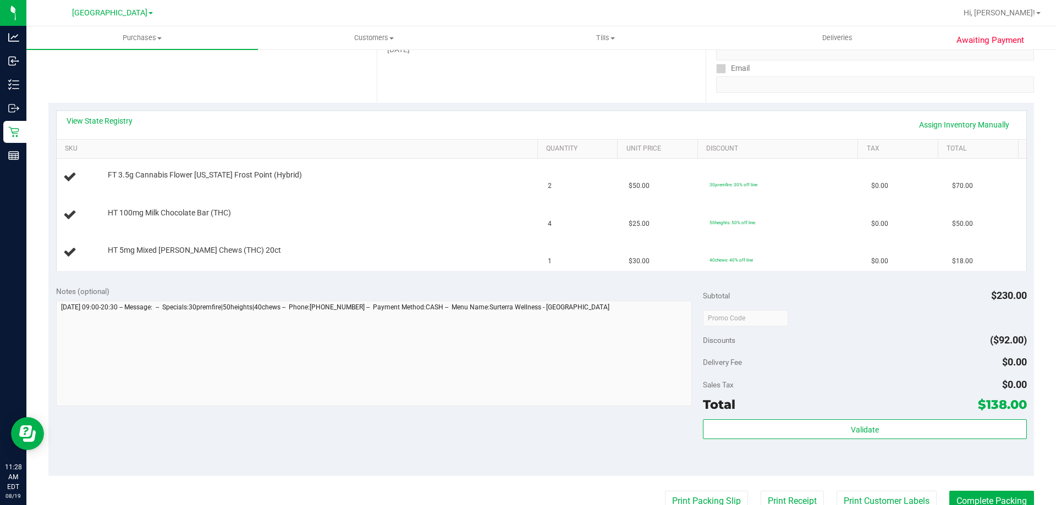
scroll to position [220, 0]
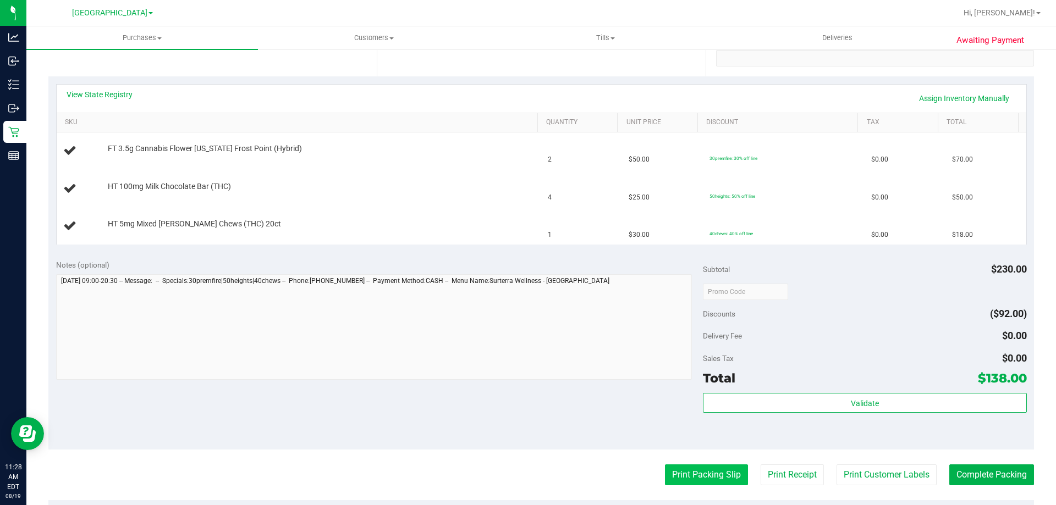
click at [690, 467] on button "Print Packing Slip" at bounding box center [706, 475] width 83 height 21
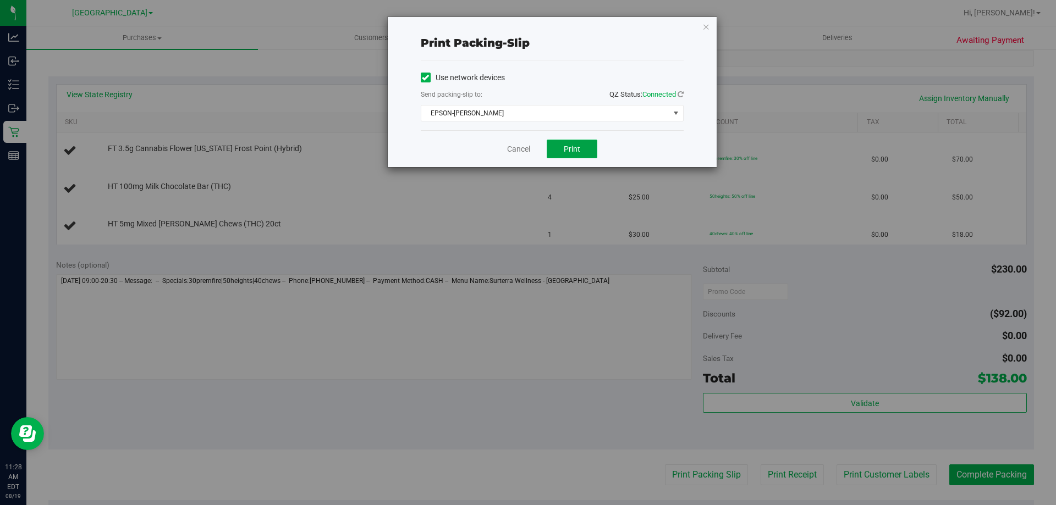
click at [567, 147] on span "Print" at bounding box center [572, 149] width 16 height 9
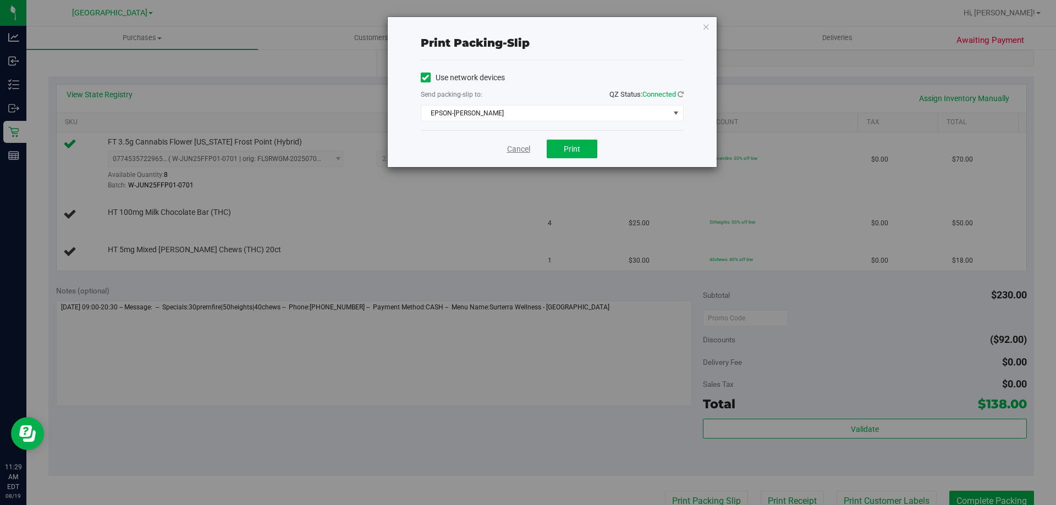
click at [521, 147] on link "Cancel" at bounding box center [518, 150] width 23 height 12
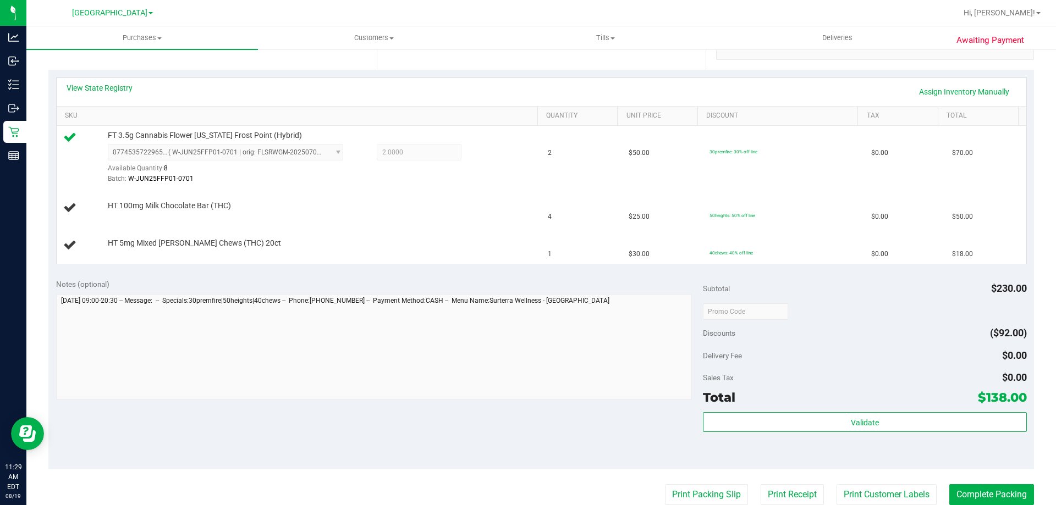
click at [665, 484] on button "Print Packing Slip" at bounding box center [706, 494] width 83 height 21
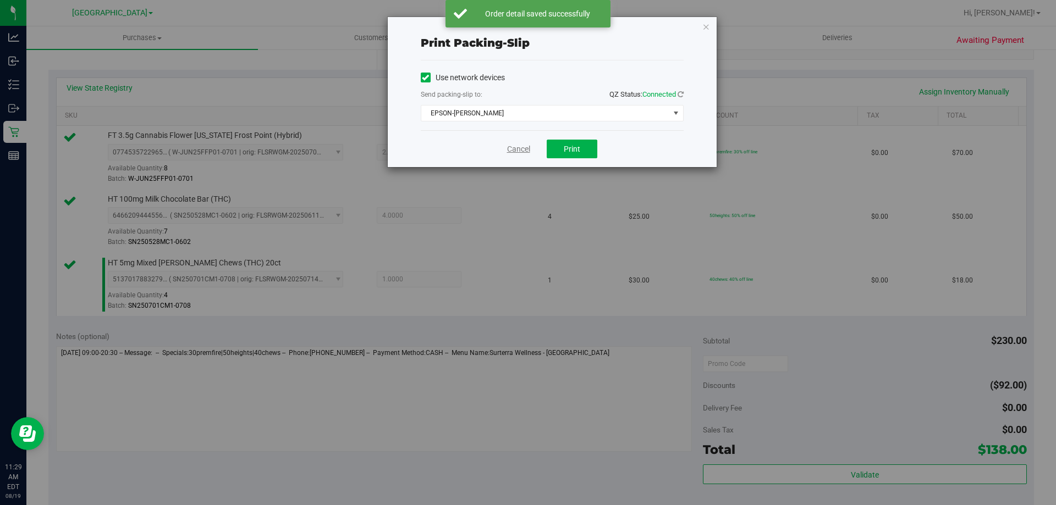
click at [509, 146] on link "Cancel" at bounding box center [518, 150] width 23 height 12
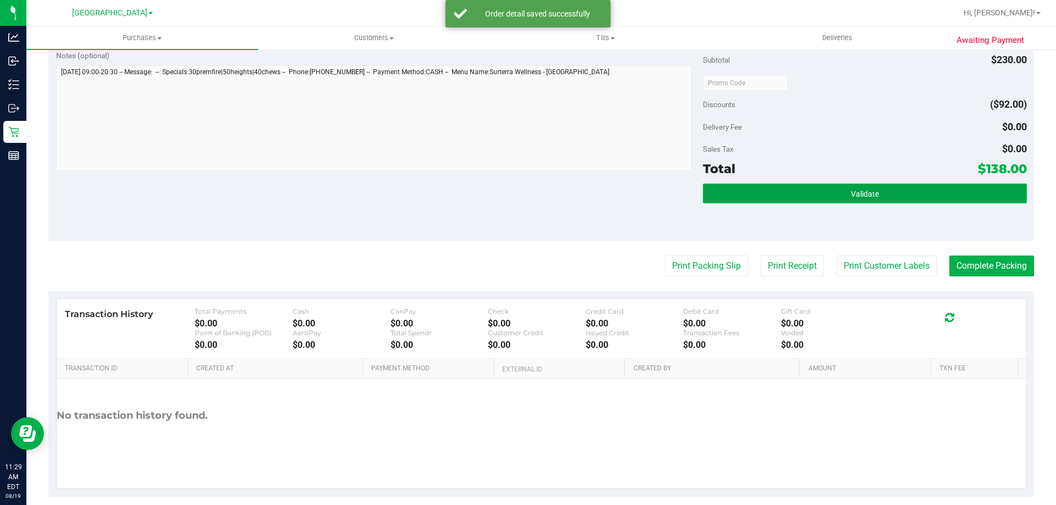
click at [856, 190] on span "Validate" at bounding box center [865, 194] width 28 height 9
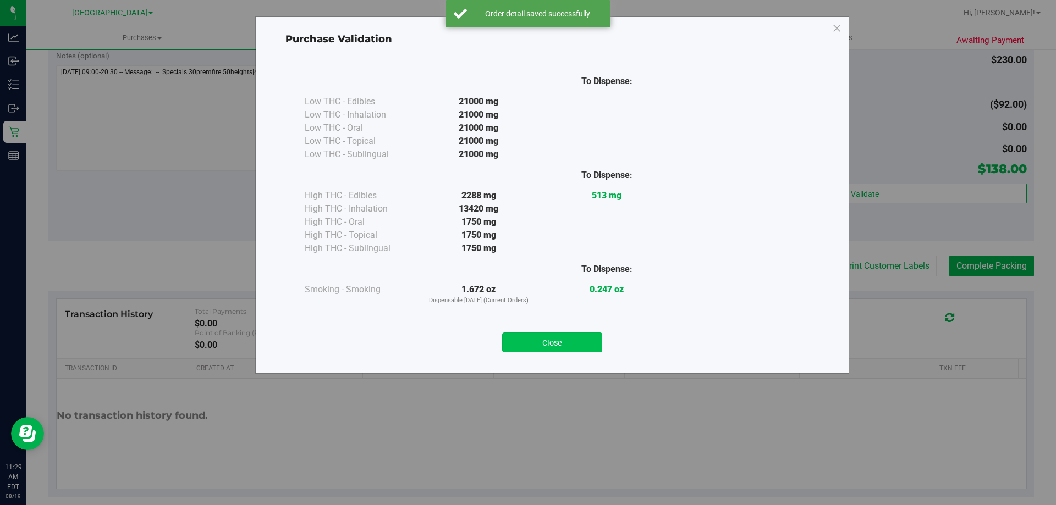
click at [545, 348] on button "Close" at bounding box center [552, 343] width 100 height 20
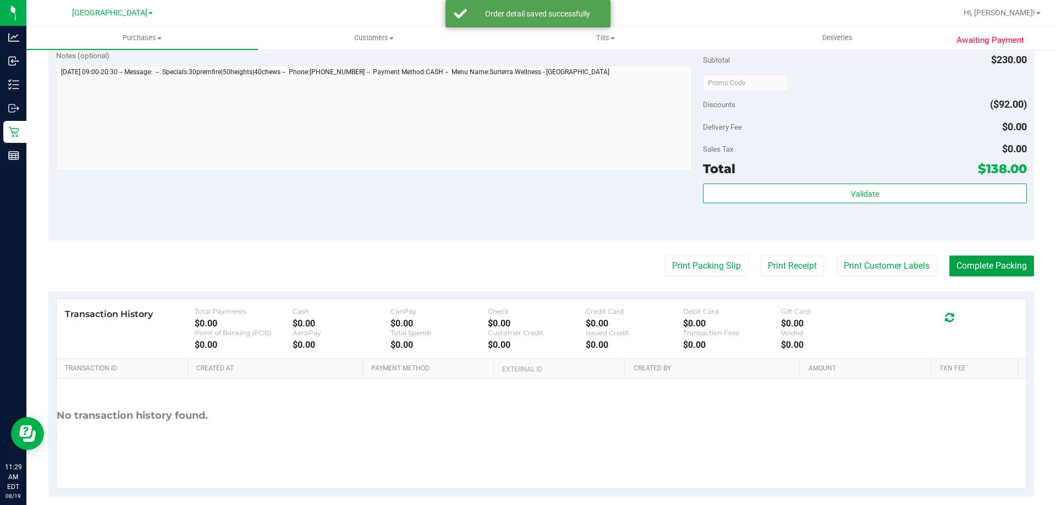
click at [993, 262] on button "Complete Packing" at bounding box center [991, 266] width 85 height 21
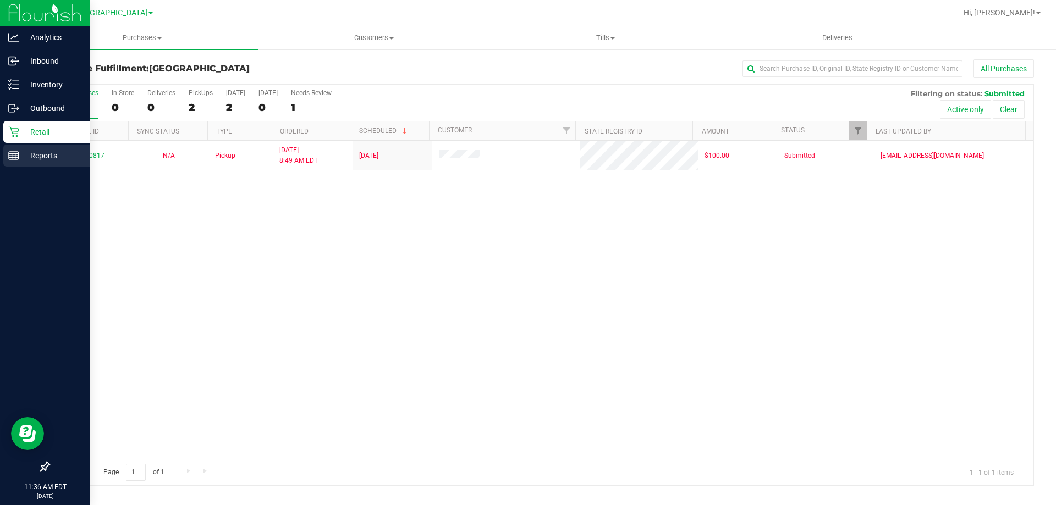
click at [26, 148] on div "Reports" at bounding box center [46, 156] width 87 height 22
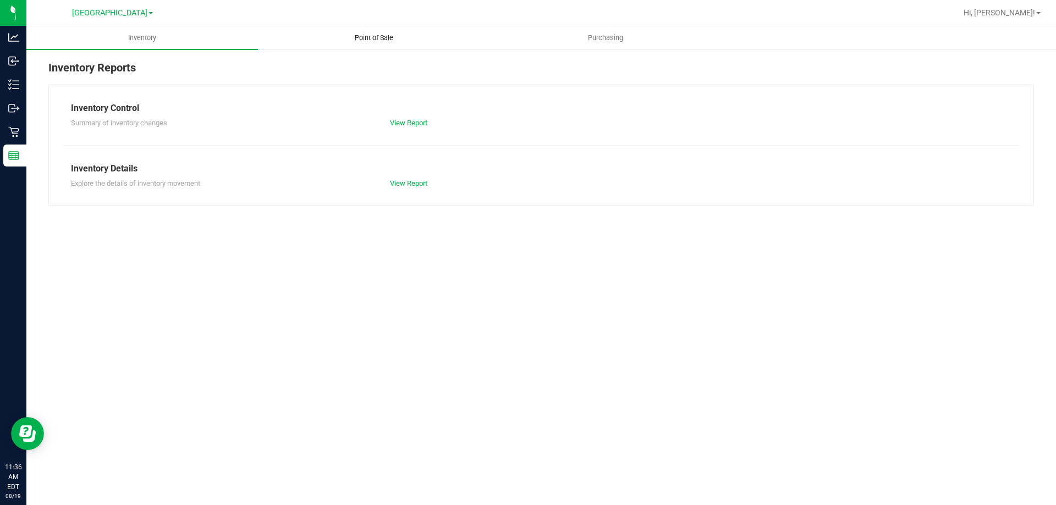
click at [381, 32] on uib-tab-heading "Point of Sale" at bounding box center [373, 38] width 230 height 22
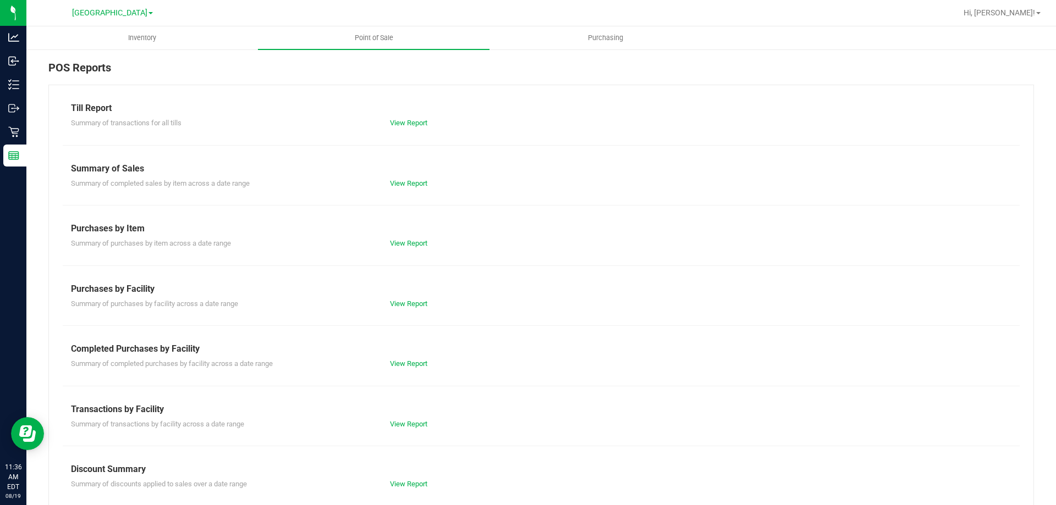
click at [405, 357] on div "Summary of completed purchases by facility across a date range View Report" at bounding box center [541, 363] width 957 height 14
click at [400, 363] on link "View Report" at bounding box center [408, 364] width 37 height 8
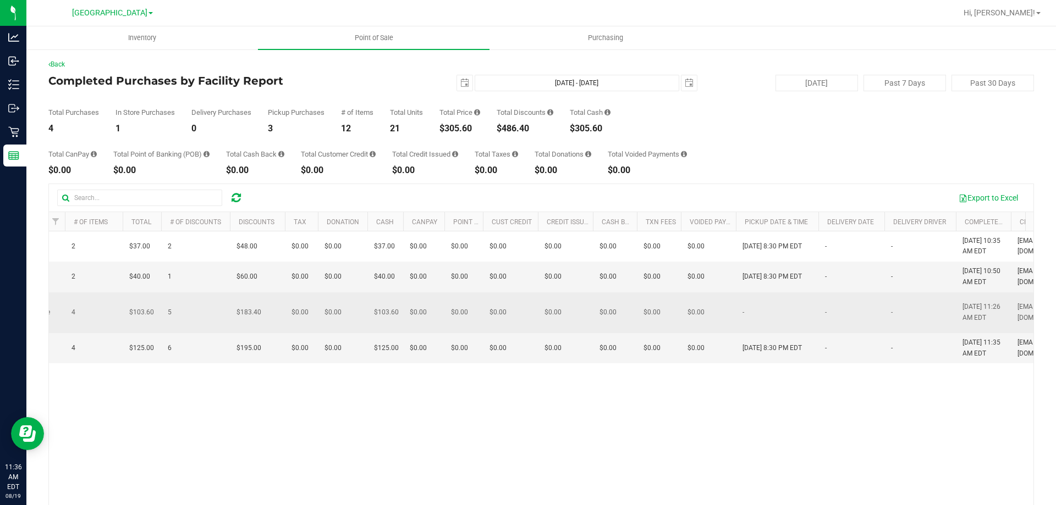
scroll to position [0, 605]
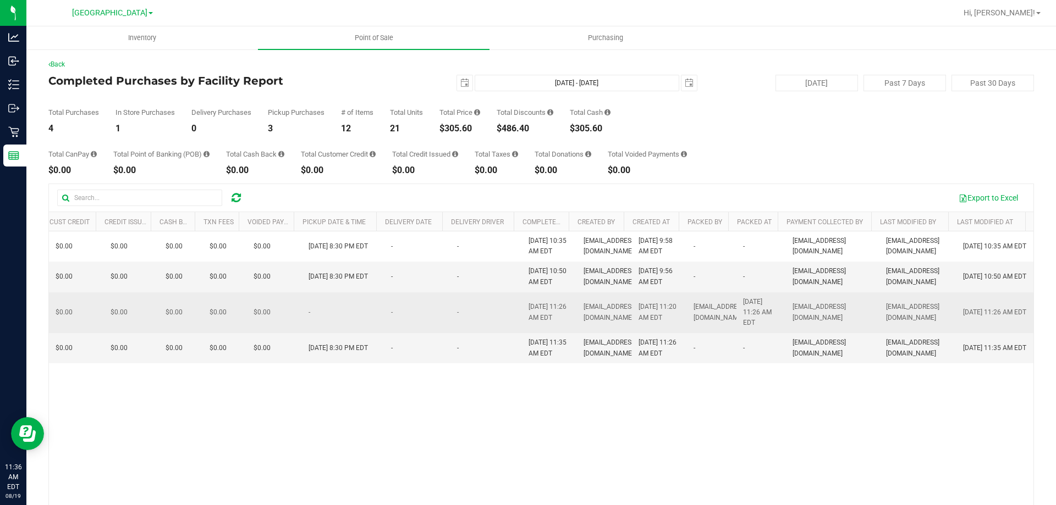
drag, startPoint x: 583, startPoint y: 296, endPoint x: 781, endPoint y: 294, distance: 198.0
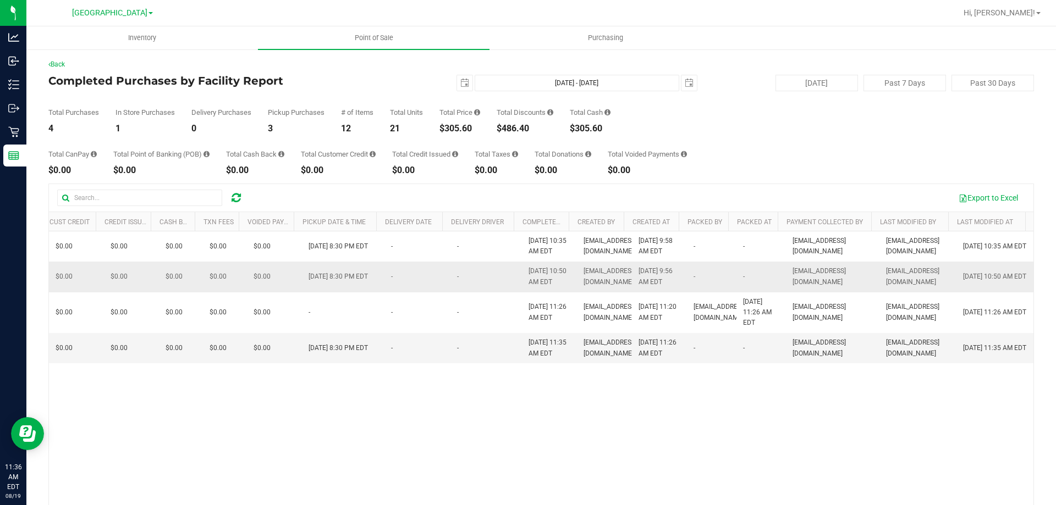
scroll to position [0, 0]
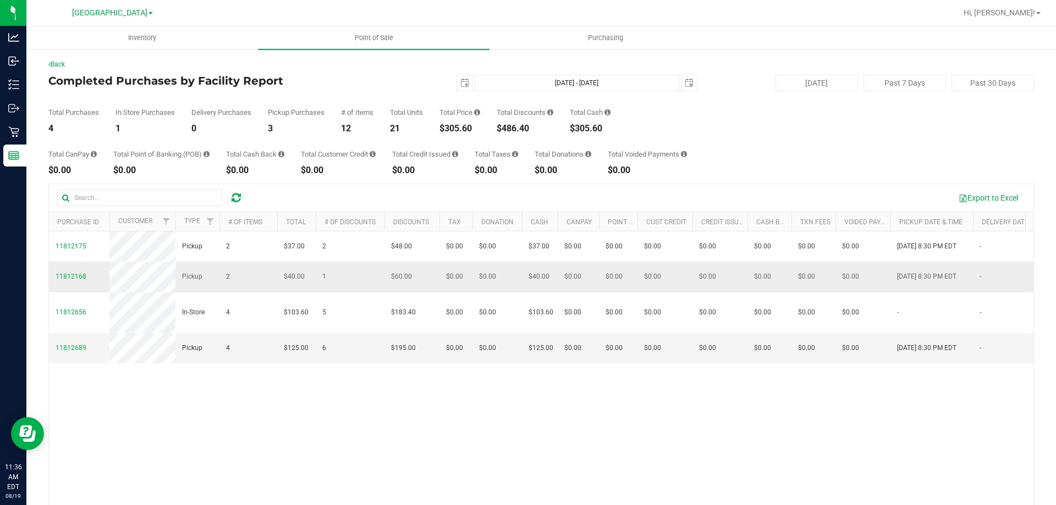
drag, startPoint x: 984, startPoint y: 318, endPoint x: 394, endPoint y: 274, distance: 592.2
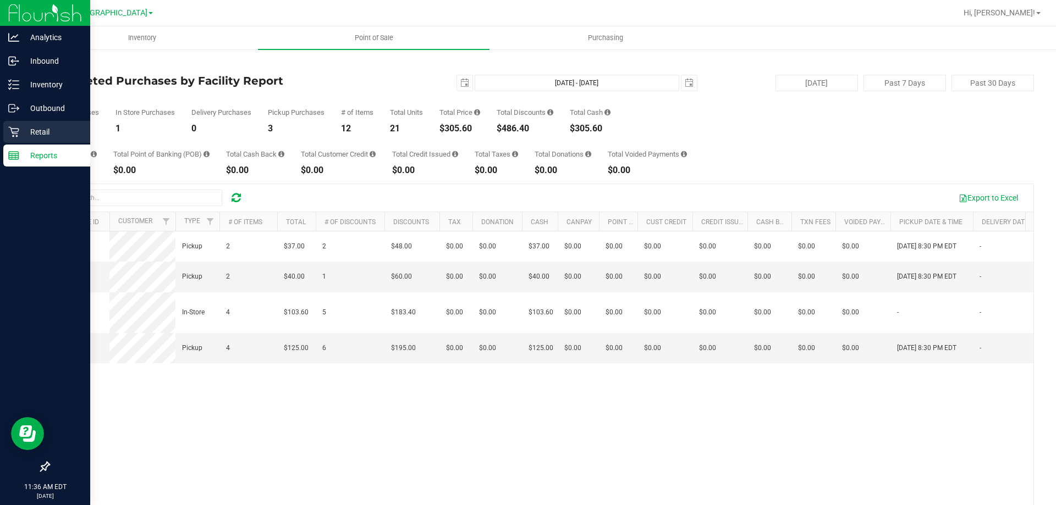
click at [41, 129] on p "Retail" at bounding box center [52, 131] width 66 height 13
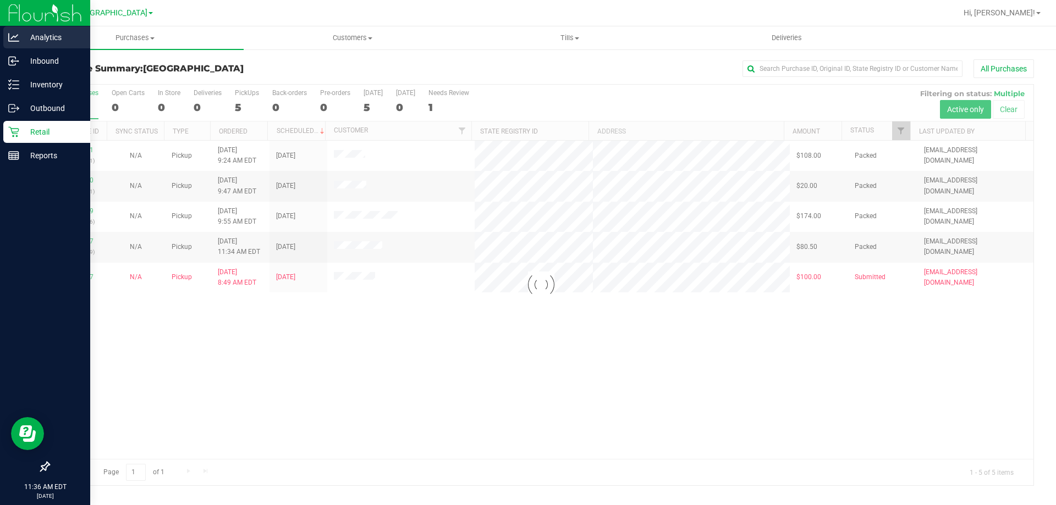
click at [32, 40] on p "Analytics" at bounding box center [52, 37] width 66 height 13
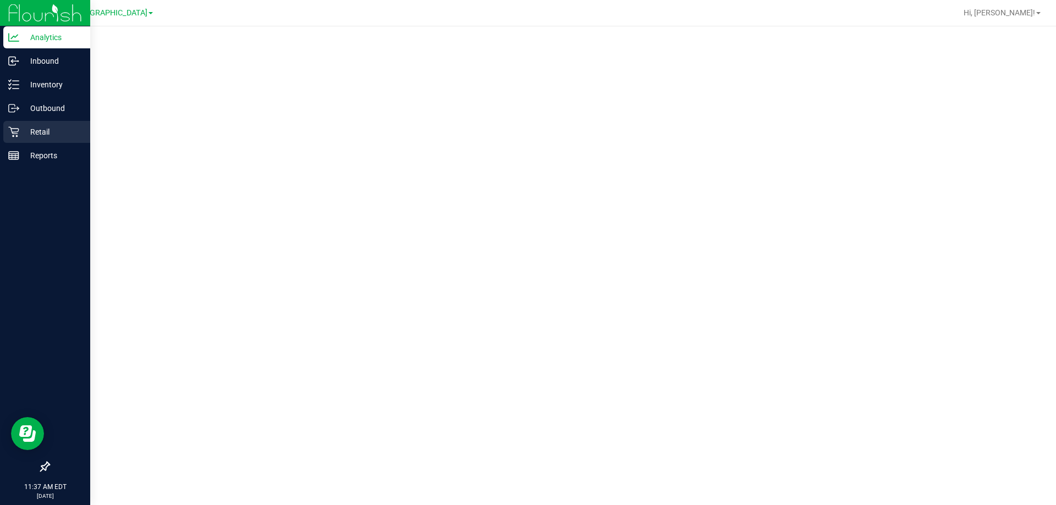
click at [52, 130] on p "Retail" at bounding box center [52, 131] width 66 height 13
